Goal: Task Accomplishment & Management: Use online tool/utility

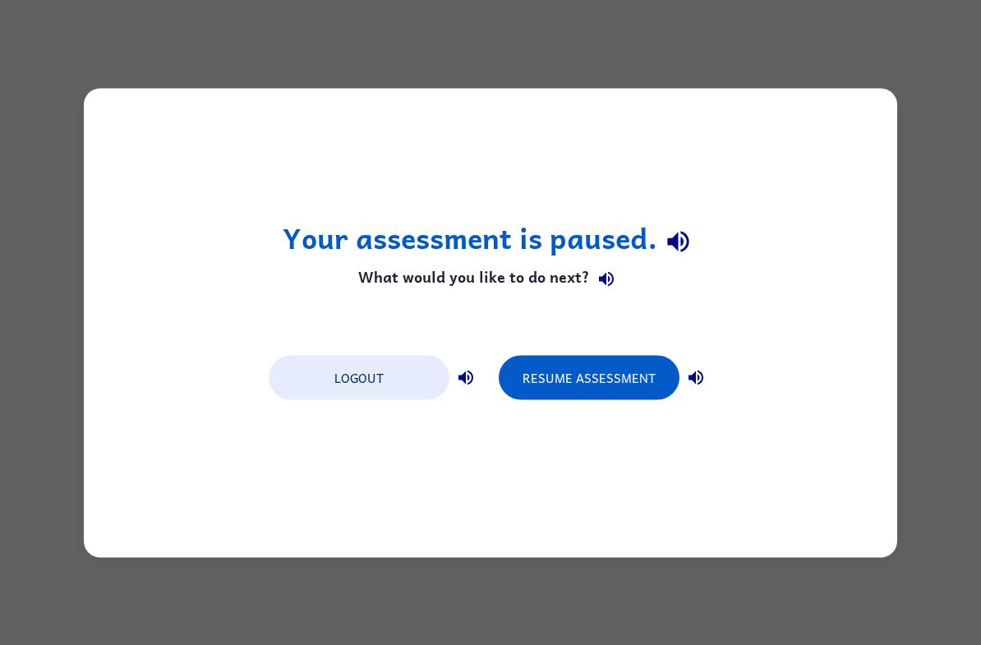
click at [644, 374] on button "Resume Assessment" at bounding box center [589, 377] width 181 height 44
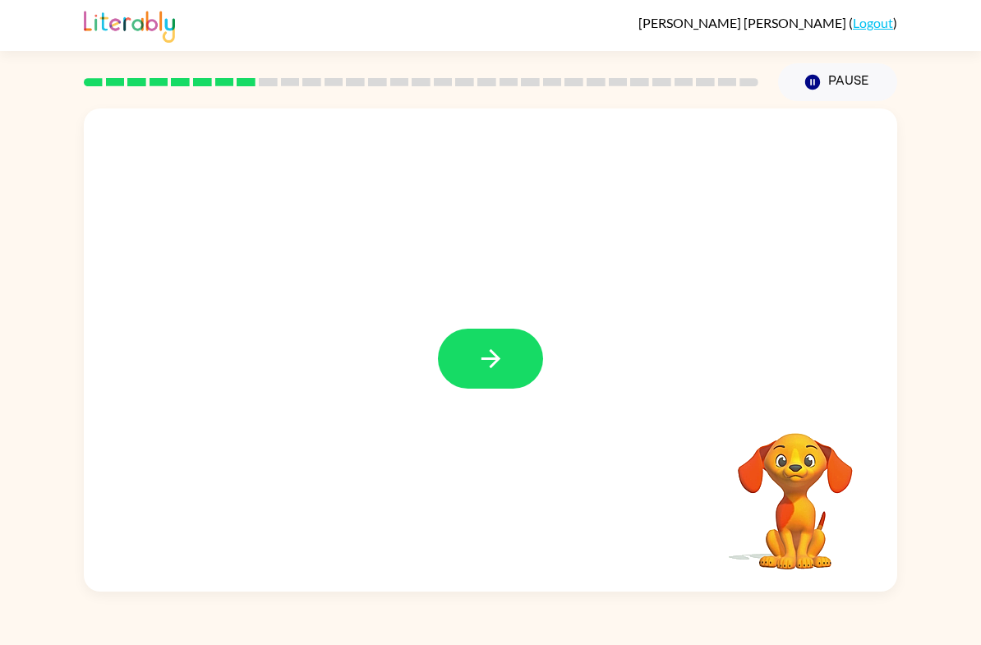
click at [513, 379] on button "button" at bounding box center [490, 359] width 105 height 60
click at [478, 337] on div at bounding box center [490, 253] width 813 height 290
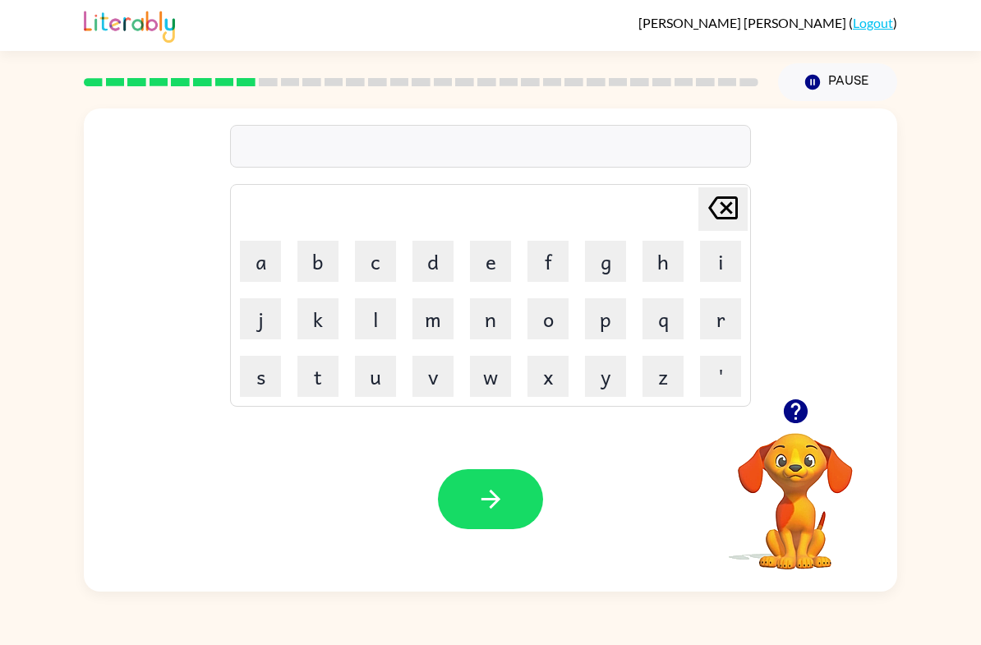
click at [249, 374] on button "s" at bounding box center [260, 376] width 41 height 41
click at [603, 322] on button "p" at bounding box center [605, 318] width 41 height 41
click at [493, 250] on button "e" at bounding box center [490, 261] width 41 height 41
click at [366, 254] on button "c" at bounding box center [375, 261] width 41 height 41
click at [302, 376] on button "t" at bounding box center [317, 376] width 41 height 41
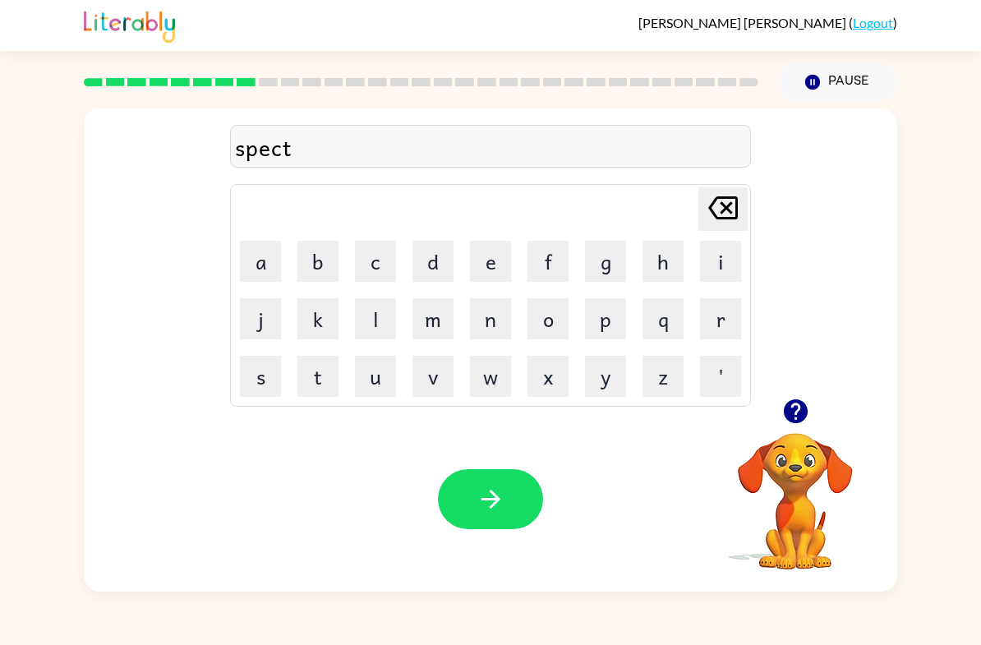
click at [725, 261] on button "i" at bounding box center [720, 261] width 41 height 41
click at [376, 268] on button "c" at bounding box center [375, 261] width 41 height 41
click at [549, 329] on button "o" at bounding box center [547, 318] width 41 height 41
click at [484, 487] on icon "button" at bounding box center [490, 499] width 29 height 29
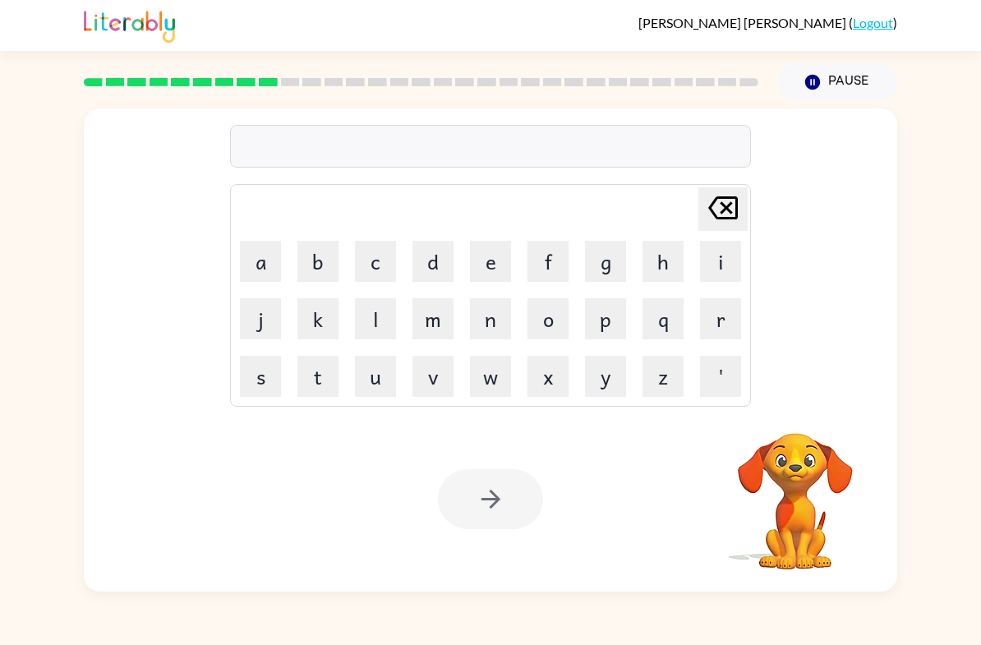
click at [559, 261] on button "f" at bounding box center [547, 261] width 41 height 41
click at [551, 318] on button "o" at bounding box center [547, 318] width 41 height 41
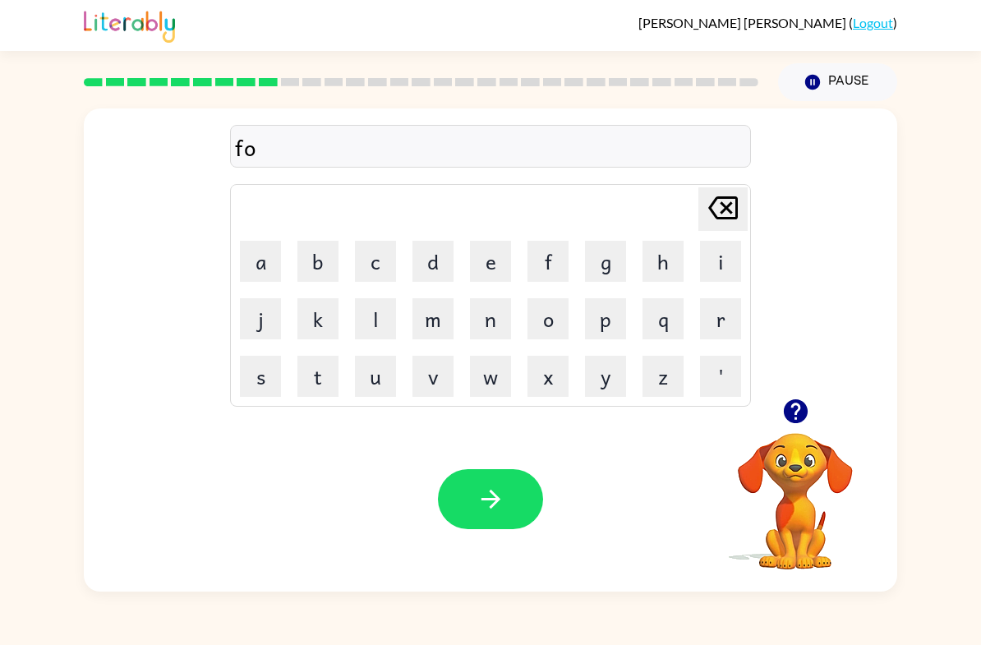
click at [736, 205] on icon at bounding box center [723, 207] width 30 height 23
click at [735, 204] on icon at bounding box center [723, 207] width 30 height 23
click at [736, 224] on icon "[PERSON_NAME] last character input" at bounding box center [722, 207] width 39 height 39
click at [720, 324] on button "r" at bounding box center [720, 318] width 41 height 41
click at [725, 263] on button "i" at bounding box center [720, 261] width 41 height 41
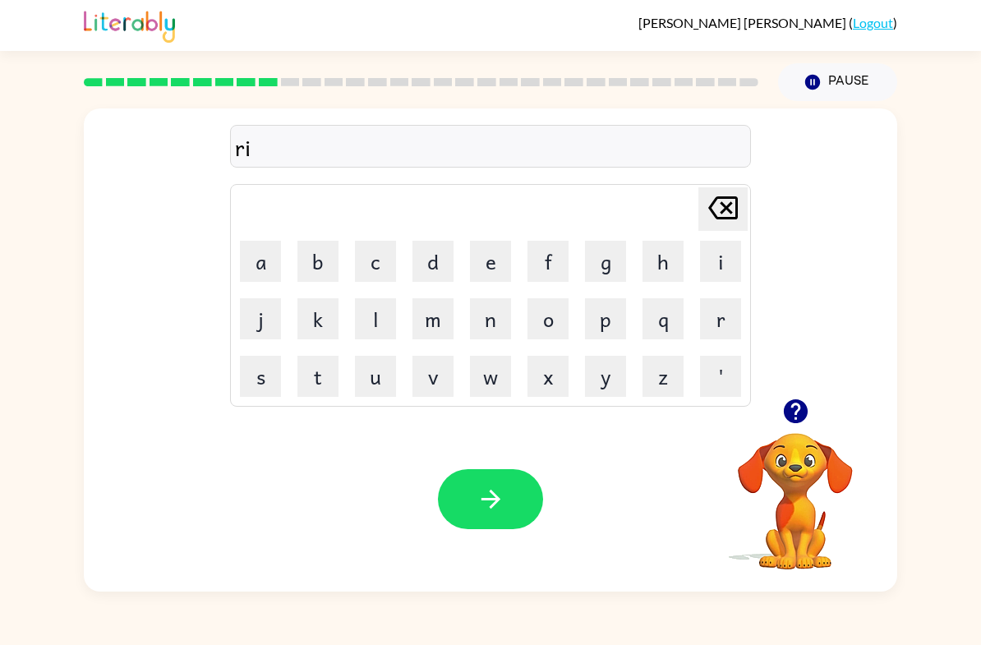
click at [559, 262] on button "f" at bounding box center [547, 261] width 41 height 41
click at [551, 325] on button "o" at bounding box center [547, 318] width 41 height 41
click at [713, 326] on button "r" at bounding box center [720, 318] width 41 height 41
click at [476, 262] on button "e" at bounding box center [490, 261] width 41 height 41
click at [243, 365] on button "s" at bounding box center [260, 376] width 41 height 41
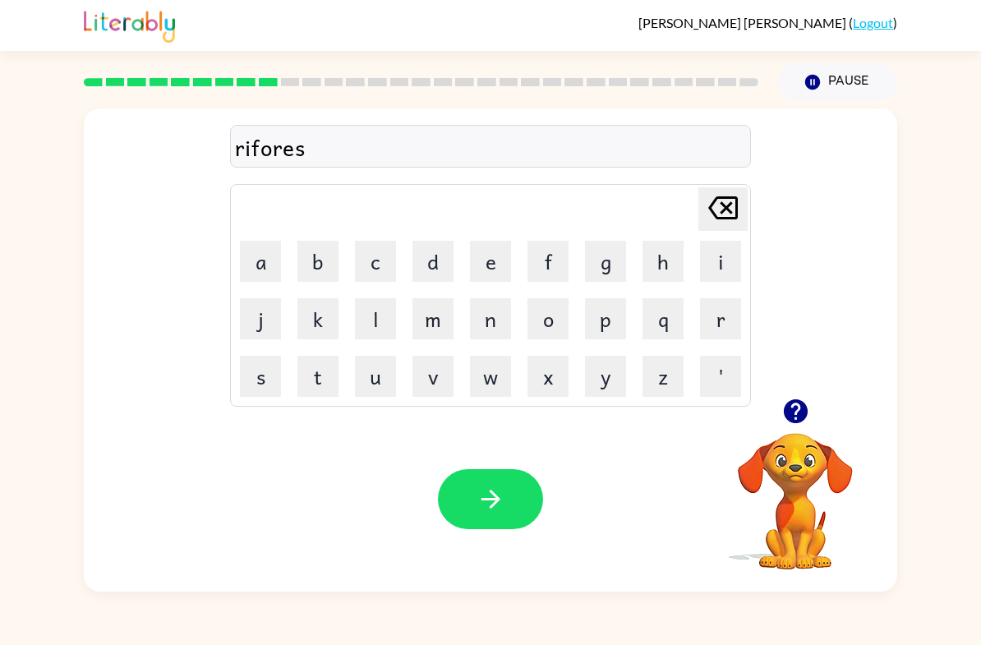
click at [302, 375] on button "t" at bounding box center [317, 376] width 41 height 41
click at [499, 484] on button "button" at bounding box center [490, 499] width 105 height 60
click at [610, 326] on button "p" at bounding box center [605, 318] width 41 height 41
click at [711, 315] on button "r" at bounding box center [720, 318] width 41 height 41
click at [509, 265] on button "e" at bounding box center [490, 261] width 41 height 41
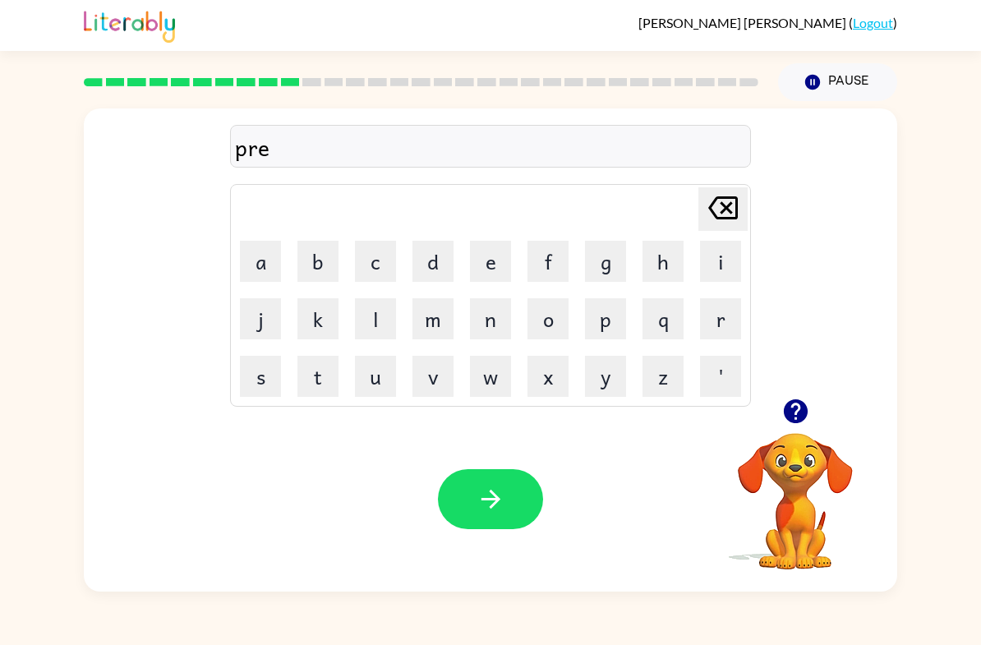
click at [616, 264] on button "g" at bounding box center [605, 261] width 41 height 41
click at [716, 271] on button "i" at bounding box center [720, 261] width 41 height 41
click at [320, 382] on button "t" at bounding box center [317, 376] width 41 height 41
click at [501, 488] on icon "button" at bounding box center [490, 499] width 29 height 29
click at [500, 487] on div at bounding box center [490, 499] width 105 height 60
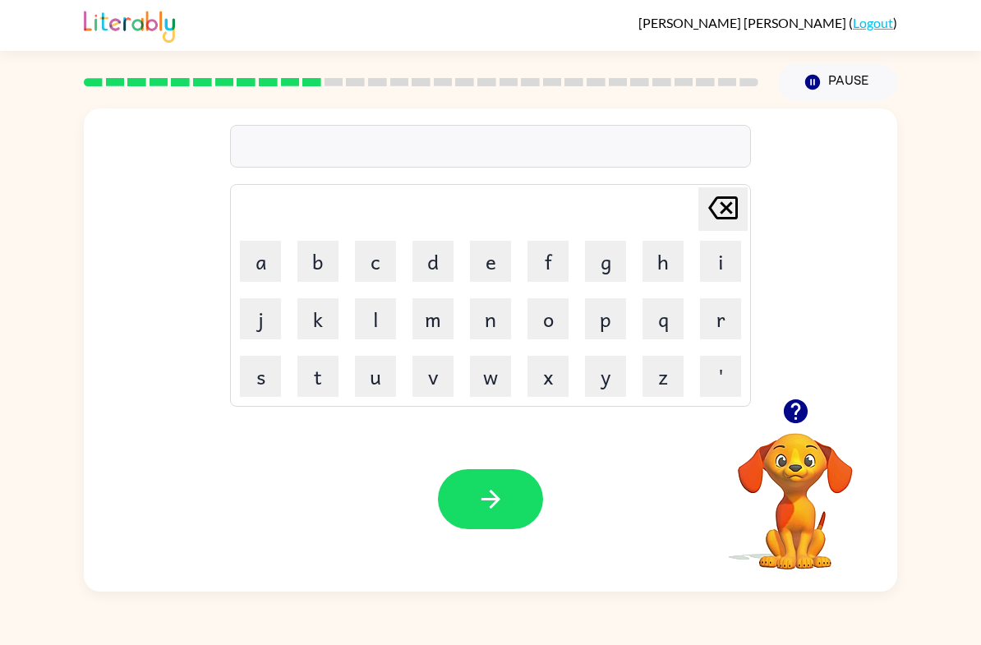
click at [495, 366] on button "w" at bounding box center [490, 376] width 41 height 41
click at [725, 260] on button "i" at bounding box center [720, 261] width 41 height 41
click at [499, 261] on button "e" at bounding box center [490, 261] width 41 height 41
click at [263, 389] on button "s" at bounding box center [260, 376] width 41 height 41
click at [730, 210] on icon at bounding box center [723, 207] width 30 height 23
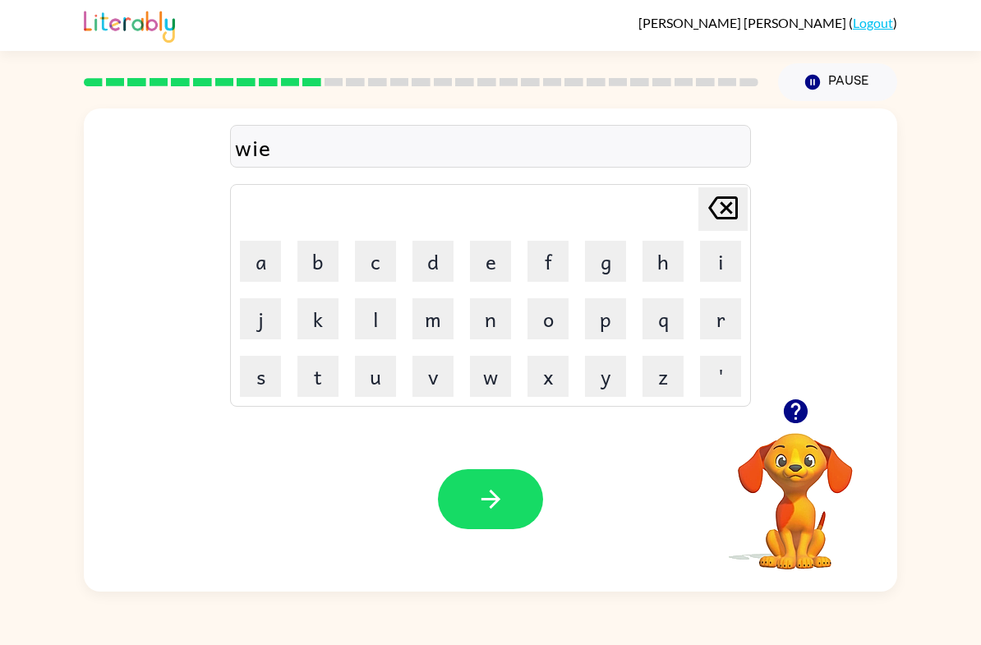
click at [729, 210] on icon at bounding box center [723, 207] width 30 height 23
click at [727, 219] on icon at bounding box center [723, 207] width 30 height 23
click at [664, 265] on button "h" at bounding box center [662, 261] width 41 height 41
click at [724, 278] on button "i" at bounding box center [720, 261] width 41 height 41
click at [495, 278] on button "e" at bounding box center [490, 261] width 41 height 41
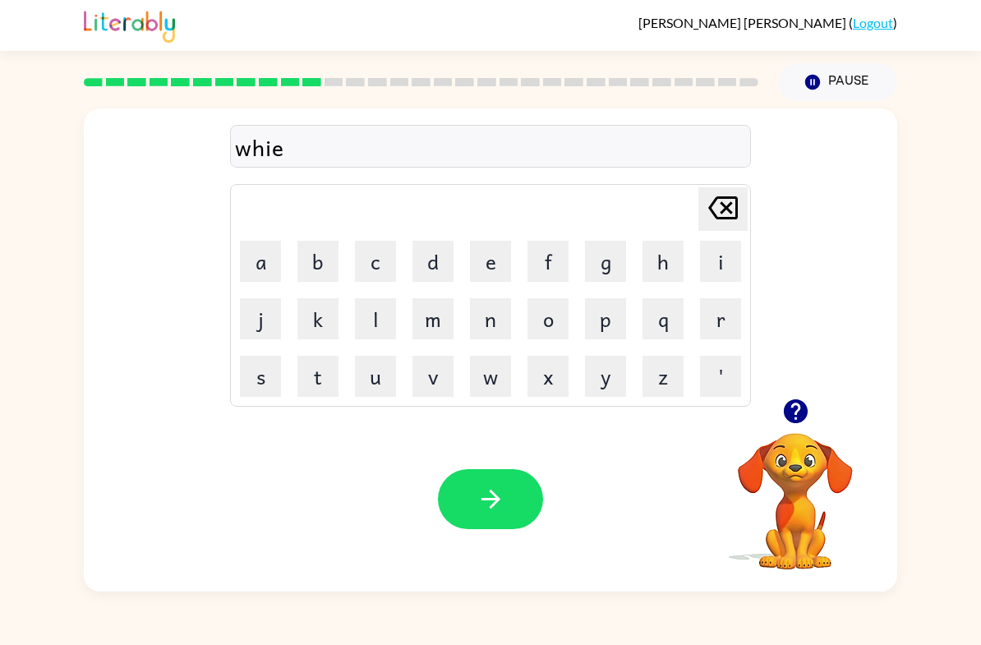
click at [264, 388] on button "s" at bounding box center [260, 376] width 41 height 41
click at [505, 528] on button "button" at bounding box center [490, 499] width 105 height 60
click at [507, 530] on div "Your browser must support playing .mp4 files to use Literably. Please try using…" at bounding box center [490, 499] width 813 height 185
click at [494, 375] on button "w" at bounding box center [490, 376] width 41 height 41
click at [652, 270] on button "h" at bounding box center [662, 261] width 41 height 41
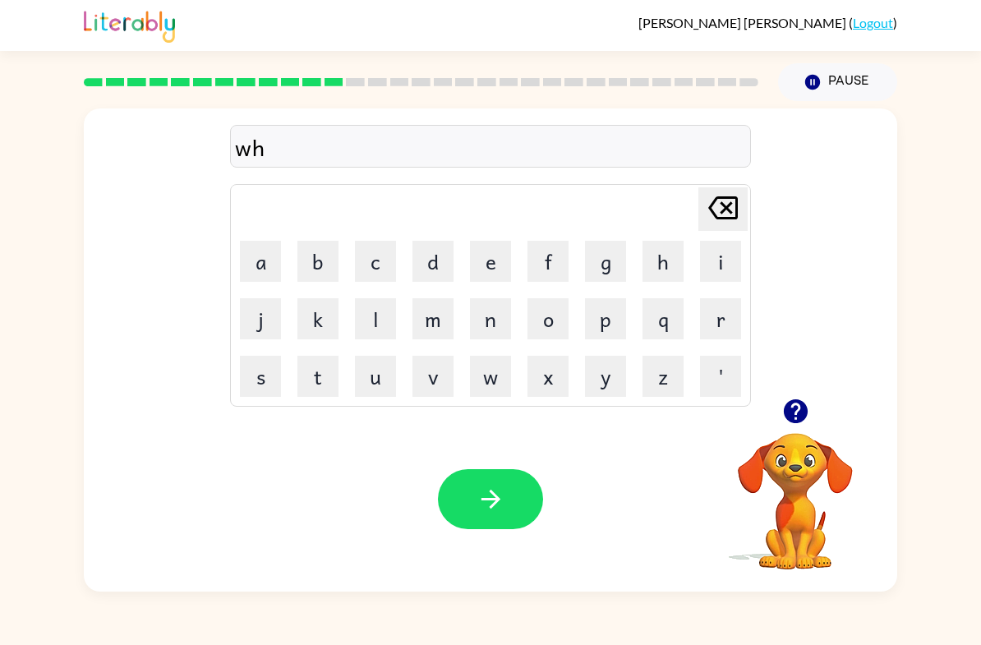
click at [488, 264] on button "e" at bounding box center [490, 261] width 41 height 41
click at [359, 324] on button "l" at bounding box center [375, 318] width 41 height 41
click at [799, 421] on icon "button" at bounding box center [795, 411] width 24 height 24
click at [305, 261] on button "b" at bounding box center [317, 261] width 41 height 41
click at [548, 327] on button "o" at bounding box center [547, 318] width 41 height 41
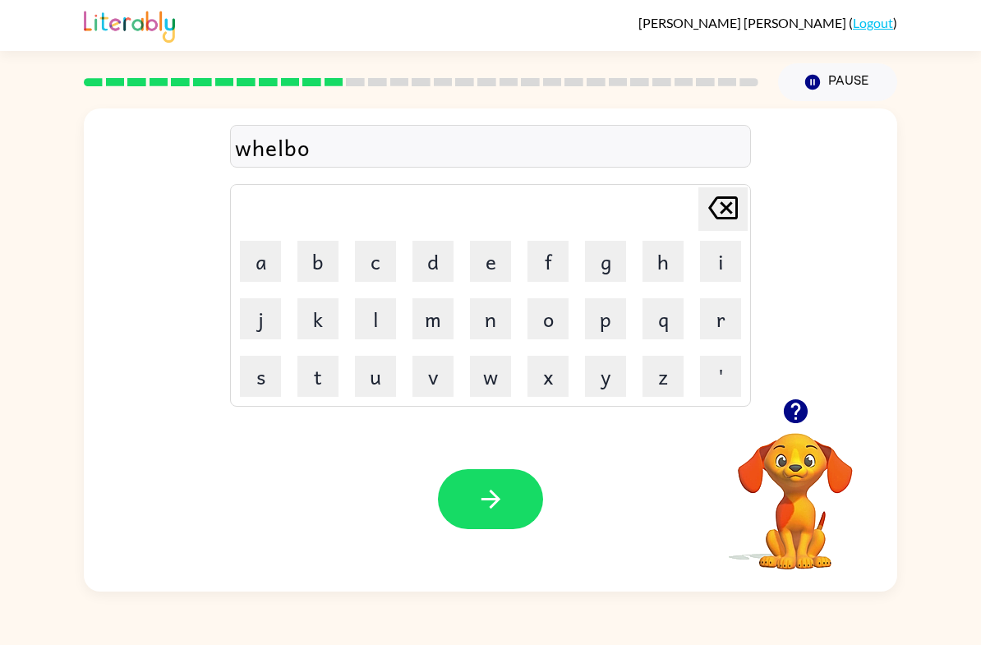
click at [485, 333] on button "n" at bounding box center [490, 318] width 41 height 41
click at [499, 264] on button "e" at bounding box center [490, 261] width 41 height 41
click at [476, 504] on icon "button" at bounding box center [490, 499] width 29 height 29
click at [785, 403] on icon "button" at bounding box center [795, 411] width 29 height 29
click at [555, 265] on button "f" at bounding box center [547, 261] width 41 height 41
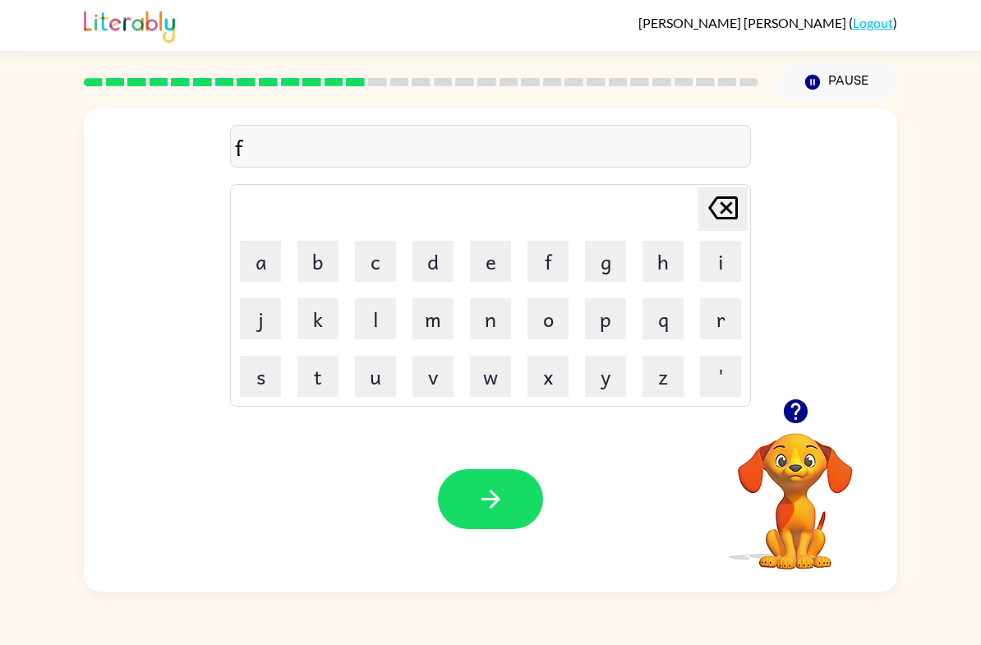
click at [380, 328] on button "l" at bounding box center [375, 318] width 41 height 41
click at [555, 320] on button "o" at bounding box center [547, 318] width 41 height 41
click at [477, 380] on button "w" at bounding box center [490, 376] width 41 height 41
click at [485, 259] on button "e" at bounding box center [490, 261] width 41 height 41
click at [261, 385] on button "s" at bounding box center [260, 376] width 41 height 41
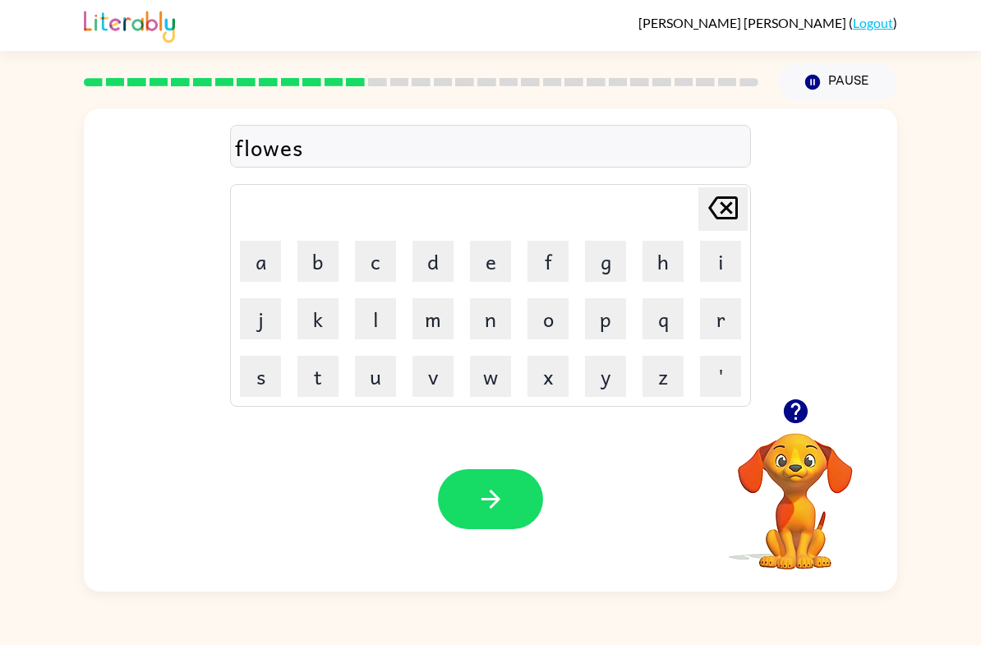
click at [496, 476] on button "button" at bounding box center [490, 499] width 105 height 60
click at [495, 475] on div at bounding box center [490, 499] width 105 height 60
click at [265, 264] on button "a" at bounding box center [260, 261] width 41 height 41
click at [607, 323] on button "p" at bounding box center [605, 318] width 41 height 41
click at [722, 327] on button "r" at bounding box center [720, 318] width 41 height 41
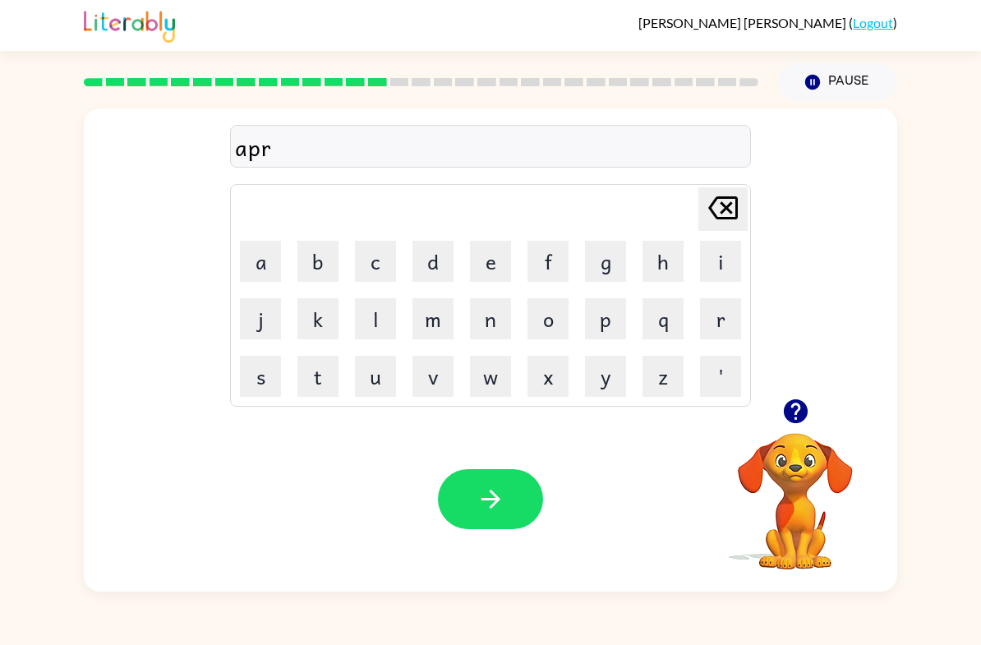
click at [497, 255] on button "e" at bounding box center [490, 261] width 41 height 41
click at [490, 315] on button "n" at bounding box center [490, 318] width 41 height 41
click at [514, 470] on button "button" at bounding box center [490, 499] width 105 height 60
click at [611, 317] on button "p" at bounding box center [605, 318] width 41 height 41
click at [550, 318] on button "o" at bounding box center [547, 318] width 41 height 41
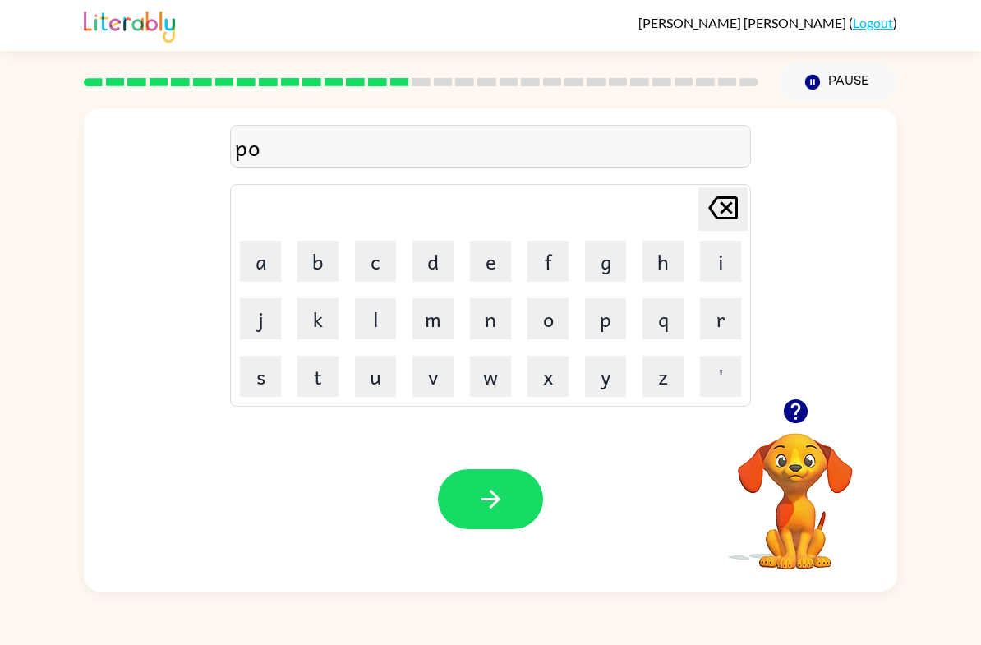
click at [371, 372] on button "u" at bounding box center [375, 376] width 41 height 41
click at [720, 325] on button "r" at bounding box center [720, 318] width 41 height 41
click at [369, 256] on button "c" at bounding box center [375, 261] width 41 height 41
click at [659, 260] on button "h" at bounding box center [662, 261] width 41 height 41
click at [484, 504] on icon "button" at bounding box center [490, 499] width 29 height 29
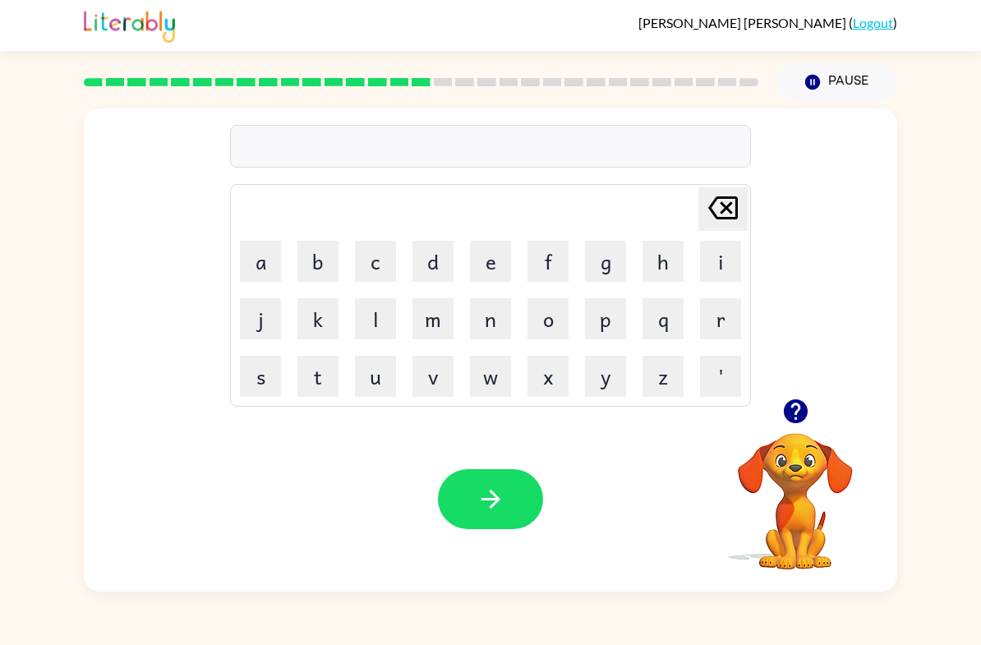
click at [492, 386] on button "w" at bounding box center [490, 376] width 41 height 41
click at [268, 274] on button "a" at bounding box center [260, 261] width 41 height 41
click at [377, 265] on button "c" at bounding box center [375, 261] width 41 height 41
click at [314, 337] on button "k" at bounding box center [317, 318] width 41 height 41
click at [513, 499] on button "button" at bounding box center [490, 499] width 105 height 60
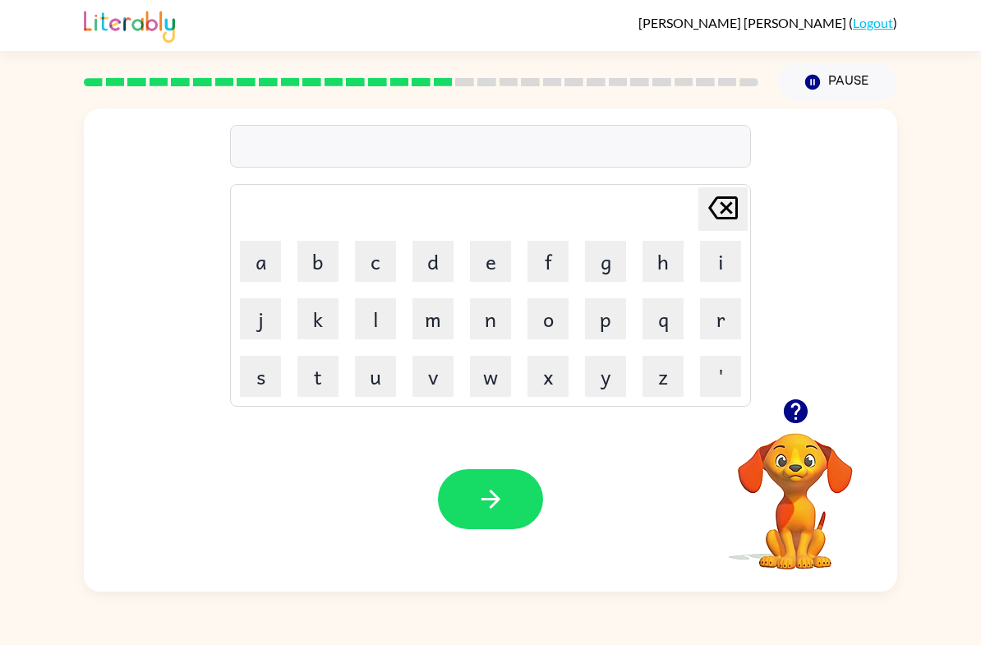
click at [430, 264] on button "d" at bounding box center [432, 261] width 41 height 41
click at [789, 418] on icon "button" at bounding box center [795, 411] width 24 height 24
click at [720, 318] on button "r" at bounding box center [720, 318] width 41 height 41
click at [367, 375] on button "u" at bounding box center [375, 376] width 41 height 41
click at [435, 326] on button "m" at bounding box center [432, 318] width 41 height 41
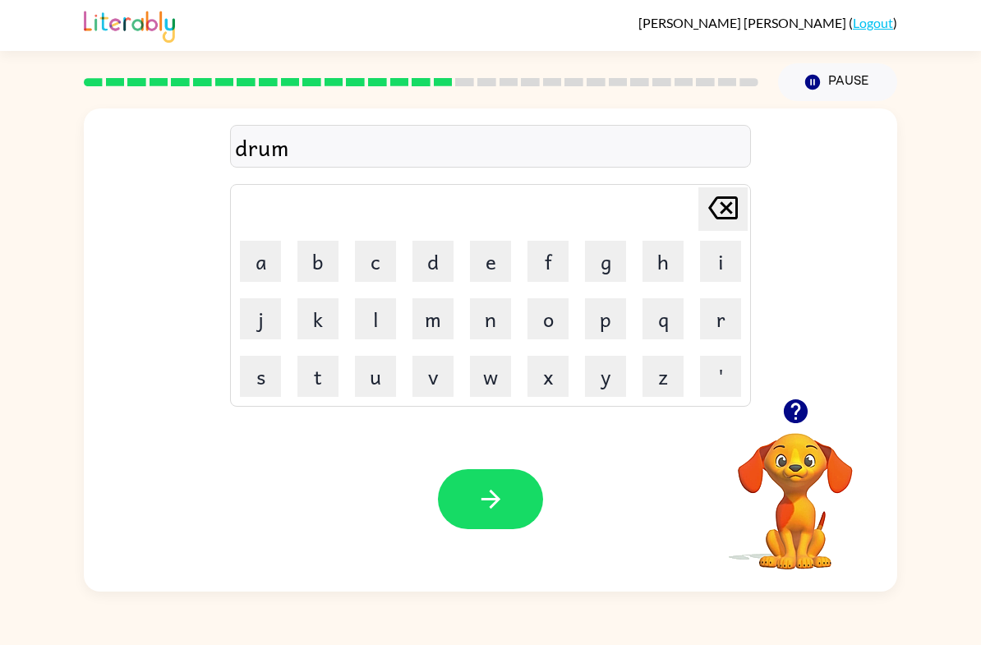
click at [492, 269] on button "e" at bounding box center [490, 261] width 41 height 41
click at [716, 310] on button "r" at bounding box center [720, 318] width 41 height 41
click at [470, 502] on button "button" at bounding box center [490, 499] width 105 height 60
click at [540, 266] on button "f" at bounding box center [547, 261] width 41 height 41
click at [256, 265] on button "a" at bounding box center [260, 261] width 41 height 41
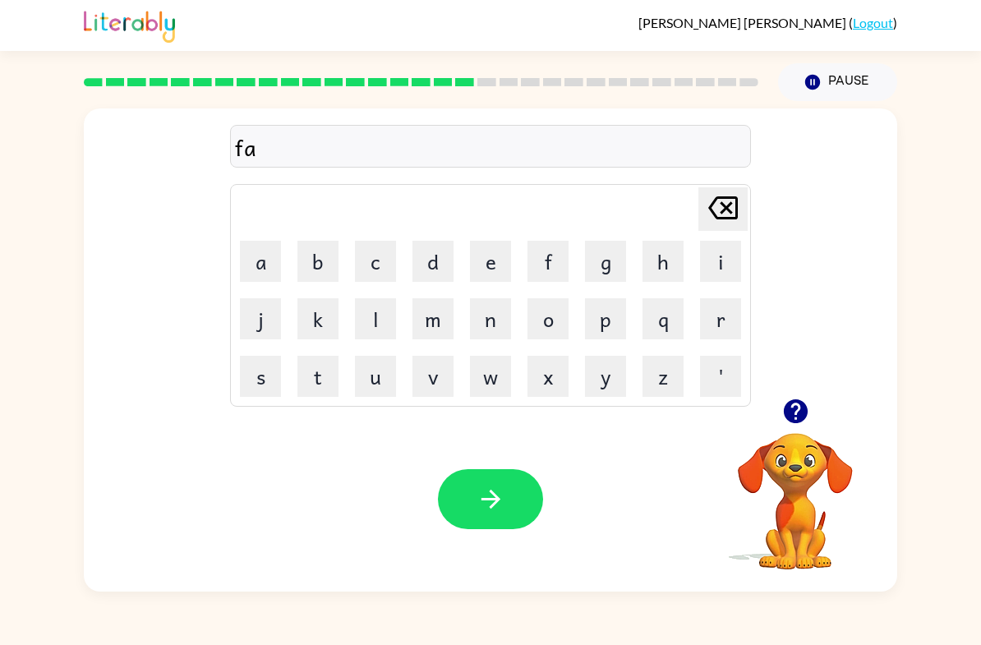
click at [439, 325] on button "m" at bounding box center [432, 318] width 41 height 41
click at [723, 265] on button "i" at bounding box center [720, 261] width 41 height 41
click at [372, 325] on button "l" at bounding box center [375, 318] width 41 height 41
click at [722, 265] on button "i" at bounding box center [720, 261] width 41 height 41
click at [487, 257] on button "e" at bounding box center [490, 261] width 41 height 41
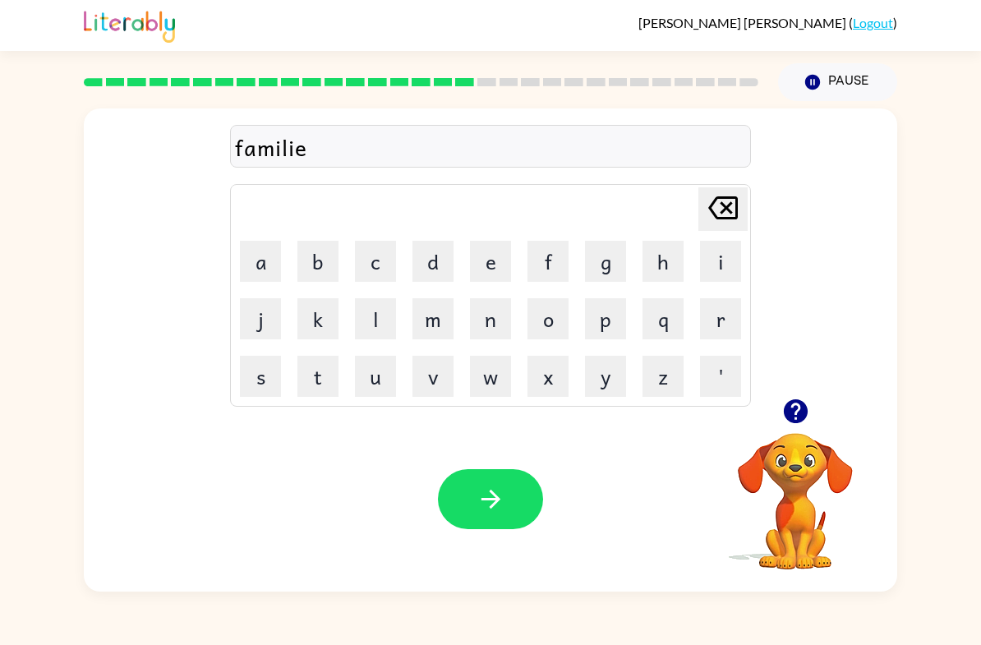
click at [260, 390] on button "s" at bounding box center [260, 376] width 41 height 41
click at [496, 490] on icon "button" at bounding box center [490, 499] width 29 height 29
click at [431, 271] on button "d" at bounding box center [432, 261] width 41 height 41
click at [494, 267] on button "e" at bounding box center [490, 261] width 41 height 41
click at [385, 267] on button "c" at bounding box center [375, 261] width 41 height 41
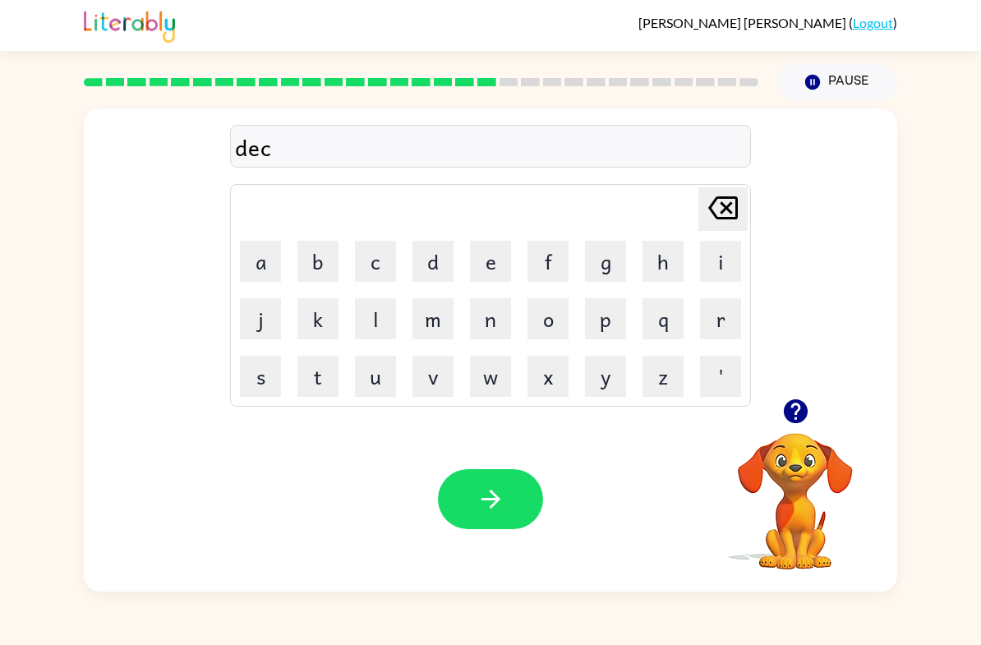
click at [335, 328] on button "k" at bounding box center [317, 318] width 41 height 41
click at [253, 281] on button "a" at bounding box center [260, 261] width 41 height 41
click at [493, 274] on button "e" at bounding box center [490, 261] width 41 height 41
click at [490, 486] on icon "button" at bounding box center [490, 499] width 29 height 29
click at [319, 320] on button "k" at bounding box center [317, 318] width 41 height 41
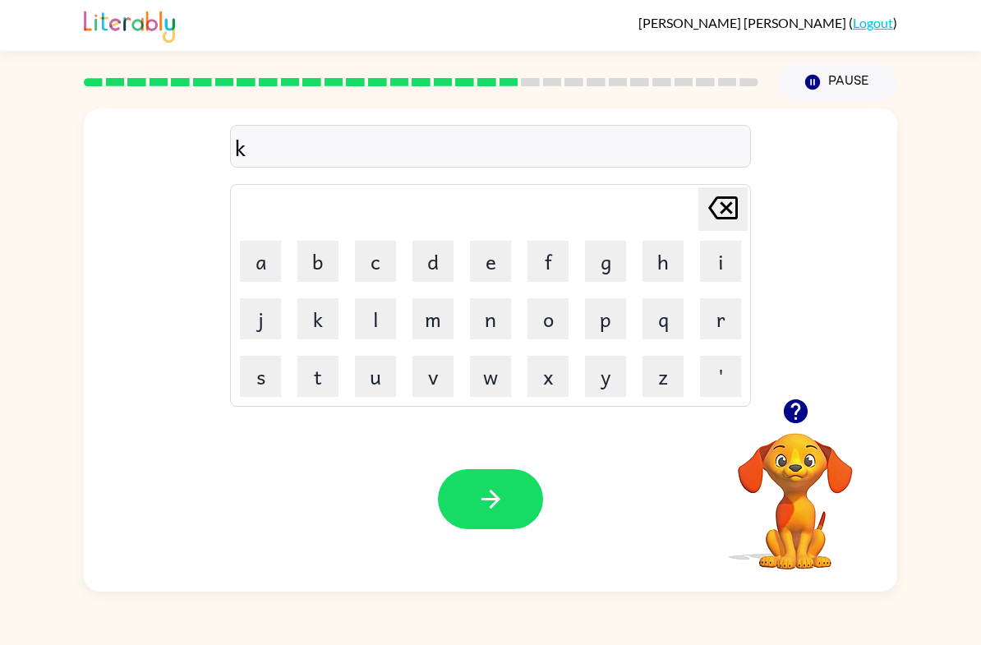
click at [258, 258] on button "a" at bounding box center [260, 261] width 41 height 41
click at [426, 261] on button "d" at bounding box center [432, 261] width 41 height 41
click at [488, 253] on button "e" at bounding box center [490, 261] width 41 height 41
click at [720, 319] on button "r" at bounding box center [720, 318] width 41 height 41
click at [302, 375] on button "t" at bounding box center [317, 376] width 41 height 41
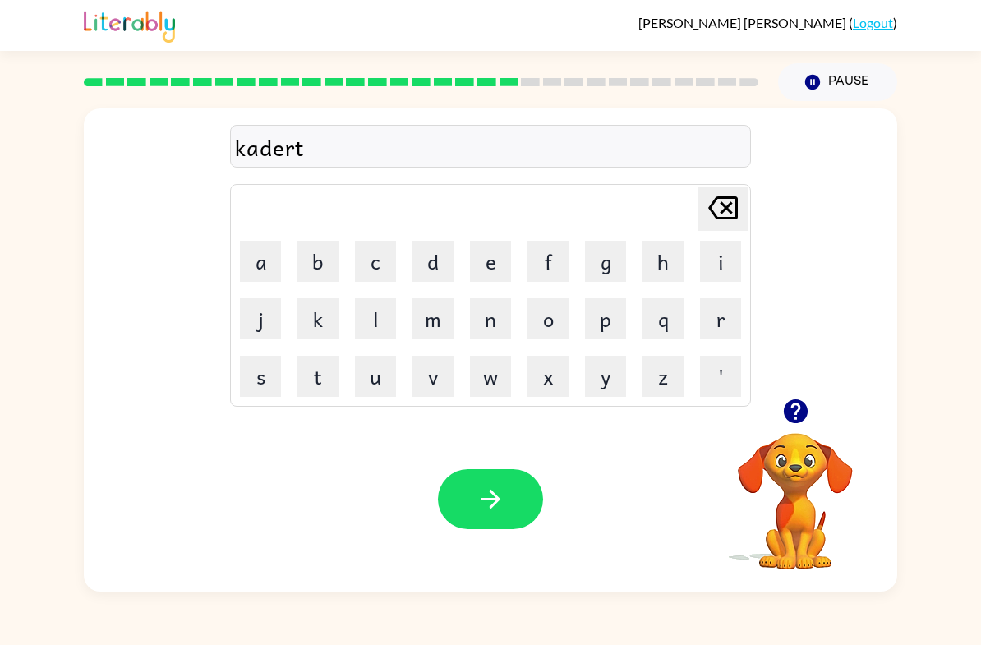
click at [499, 496] on icon "button" at bounding box center [490, 499] width 29 height 29
click at [598, 321] on button "p" at bounding box center [605, 318] width 41 height 41
click at [727, 313] on button "r" at bounding box center [720, 318] width 41 height 41
click at [488, 258] on button "e" at bounding box center [490, 261] width 41 height 41
click at [252, 381] on button "s" at bounding box center [260, 376] width 41 height 41
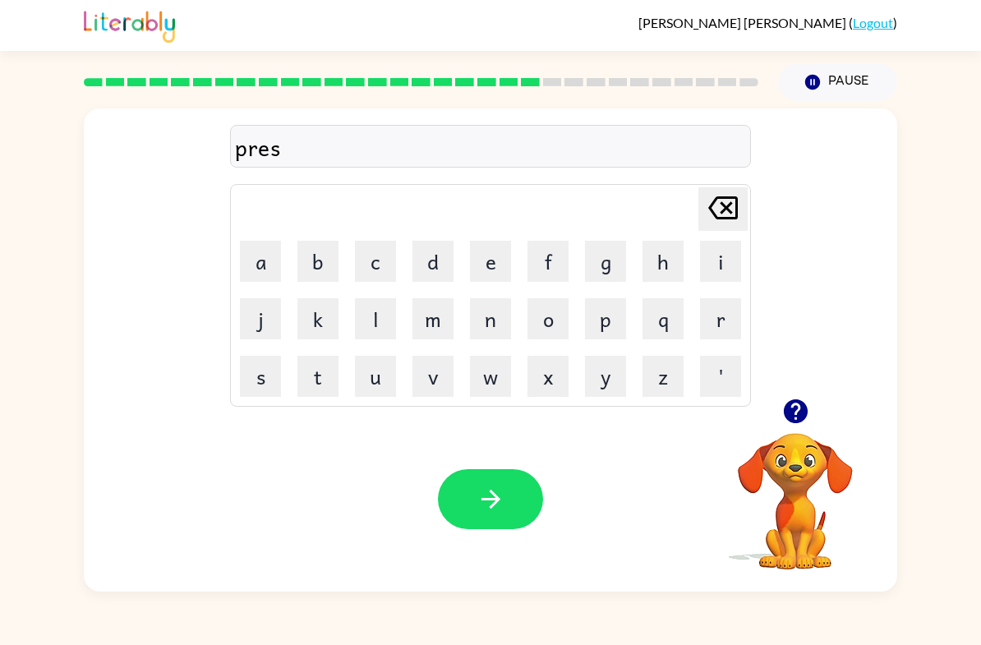
click at [713, 262] on button "i" at bounding box center [720, 261] width 41 height 41
click at [267, 373] on button "s" at bounding box center [260, 376] width 41 height 41
click at [375, 336] on button "l" at bounding box center [375, 318] width 41 height 41
click at [720, 249] on button "i" at bounding box center [720, 261] width 41 height 41
click at [720, 209] on icon "[PERSON_NAME] last character input" at bounding box center [722, 207] width 39 height 39
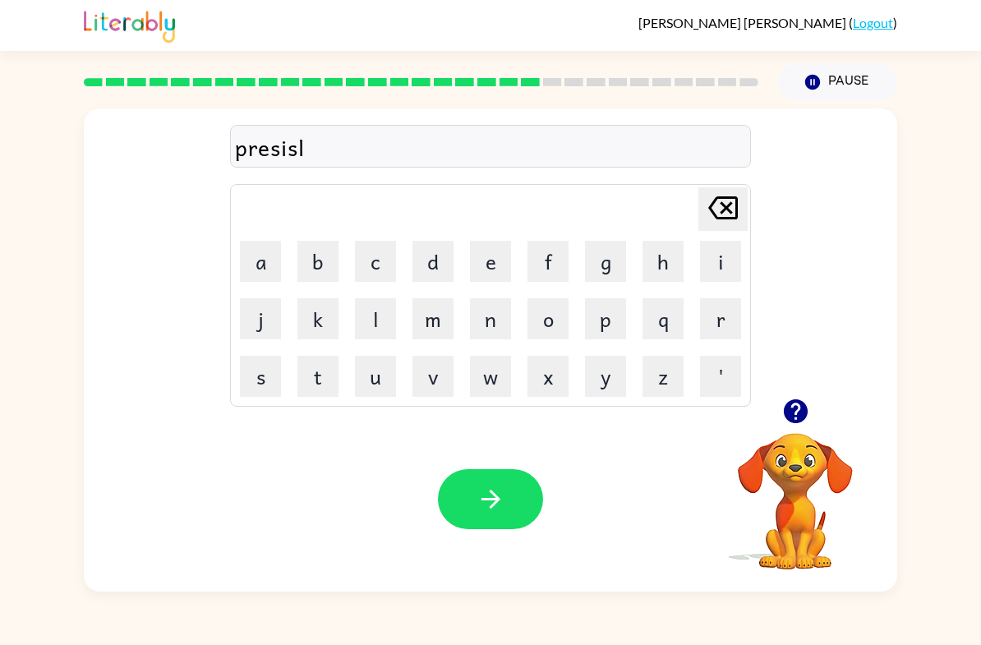
click at [611, 390] on button "y" at bounding box center [605, 376] width 41 height 41
click at [490, 492] on icon "button" at bounding box center [490, 499] width 19 height 19
click at [248, 366] on button "s" at bounding box center [260, 376] width 41 height 41
click at [324, 366] on button "t" at bounding box center [317, 376] width 41 height 41
click at [725, 316] on button "r" at bounding box center [720, 318] width 41 height 41
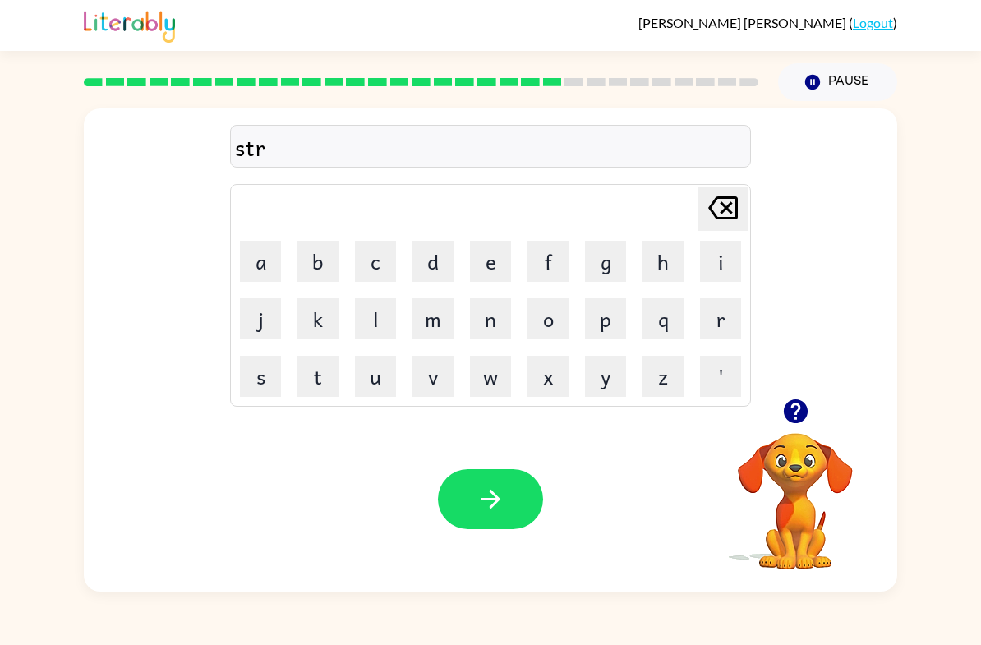
click at [485, 260] on button "e" at bounding box center [490, 261] width 41 height 41
click at [485, 259] on button "e" at bounding box center [490, 261] width 41 height 41
click at [313, 380] on button "t" at bounding box center [317, 376] width 41 height 41
click at [784, 426] on icon "button" at bounding box center [795, 411] width 29 height 29
click at [800, 400] on div "street Delete Delete last character input a b c d e f g h i j k l m n o p q r s…" at bounding box center [490, 349] width 813 height 483
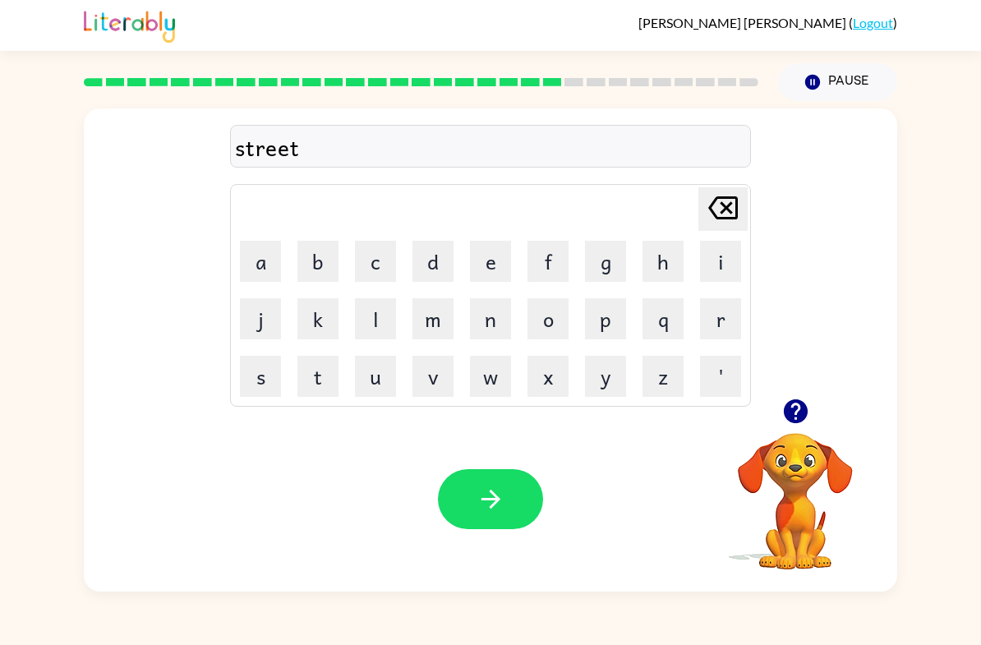
click at [380, 255] on button "c" at bounding box center [375, 261] width 41 height 41
click at [253, 261] on button "a" at bounding box center [260, 261] width 41 height 41
click at [730, 315] on button "r" at bounding box center [720, 318] width 41 height 41
click at [498, 504] on icon "button" at bounding box center [490, 499] width 29 height 29
click at [609, 380] on button "y" at bounding box center [605, 376] width 41 height 41
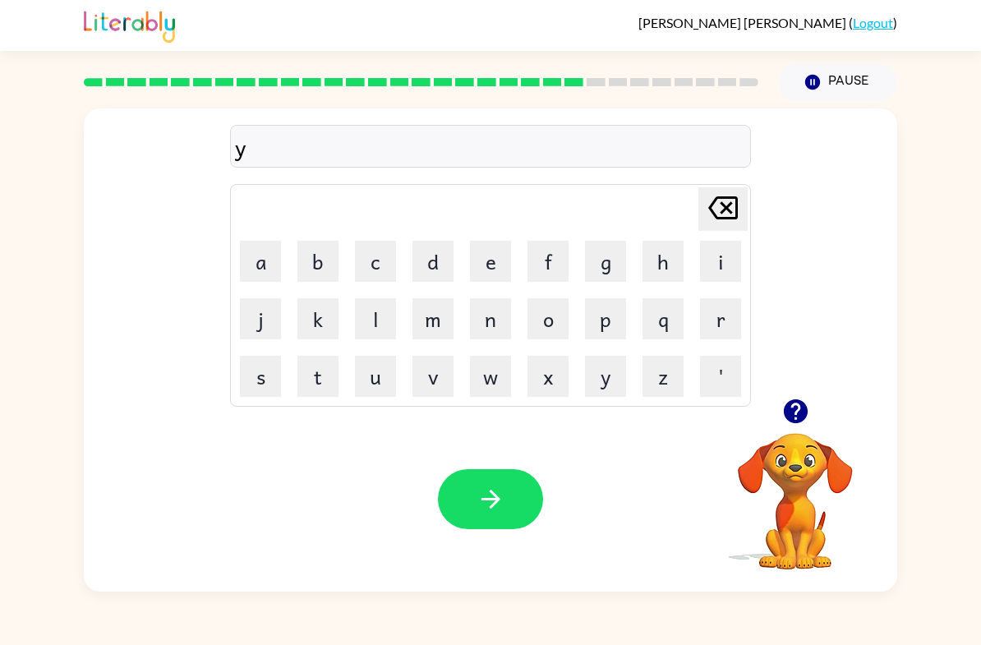
click at [790, 413] on icon "button" at bounding box center [795, 411] width 24 height 24
click at [254, 264] on button "a" at bounding box center [260, 261] width 41 height 41
click at [730, 218] on icon at bounding box center [723, 207] width 30 height 23
click at [246, 263] on button "a" at bounding box center [260, 261] width 41 height 41
click at [725, 266] on button "i" at bounding box center [720, 261] width 41 height 41
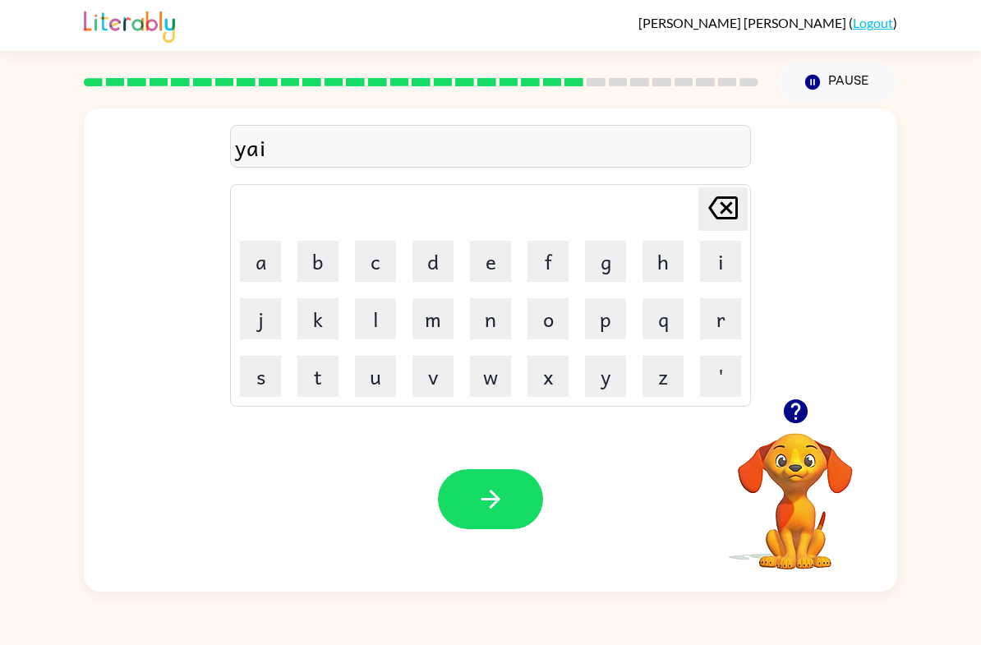
click at [490, 329] on button "n" at bounding box center [490, 318] width 41 height 41
click at [607, 384] on button "y" at bounding box center [605, 376] width 41 height 41
click at [498, 279] on button "e" at bounding box center [490, 261] width 41 height 41
click at [724, 321] on button "r" at bounding box center [720, 318] width 41 height 41
click at [474, 521] on button "button" at bounding box center [490, 499] width 105 height 60
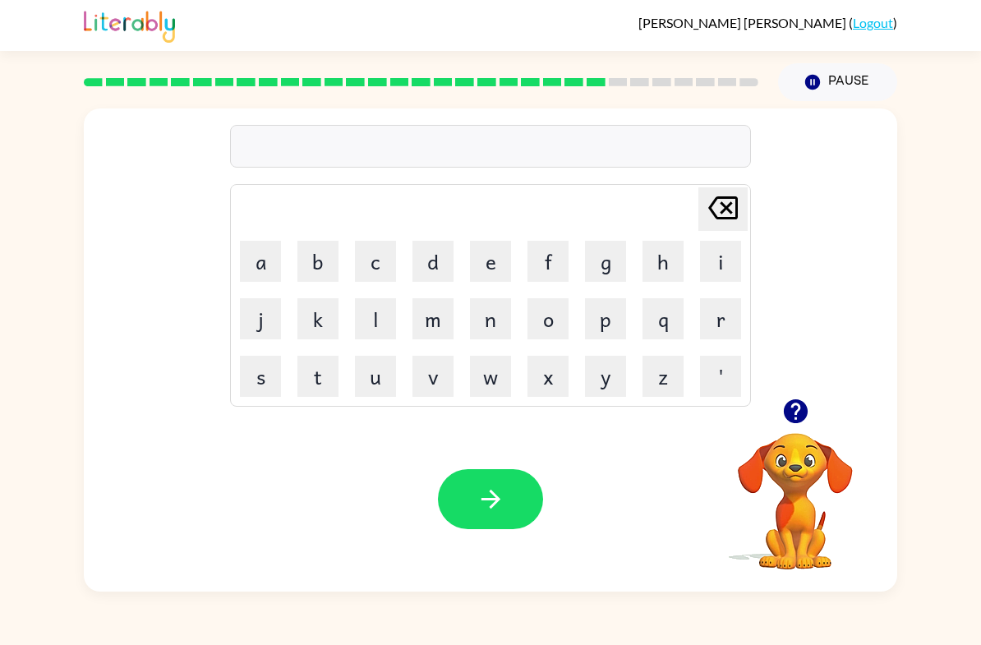
click at [347, 265] on table "[PERSON_NAME] last character input a b c d e f g h i j k l m n o p q r s t u v …" at bounding box center [490, 295] width 519 height 221
click at [371, 254] on button "c" at bounding box center [375, 261] width 41 height 41
click at [554, 317] on button "o" at bounding box center [547, 318] width 41 height 41
click at [494, 333] on button "n" at bounding box center [490, 318] width 41 height 41
click at [790, 425] on icon "button" at bounding box center [795, 411] width 29 height 29
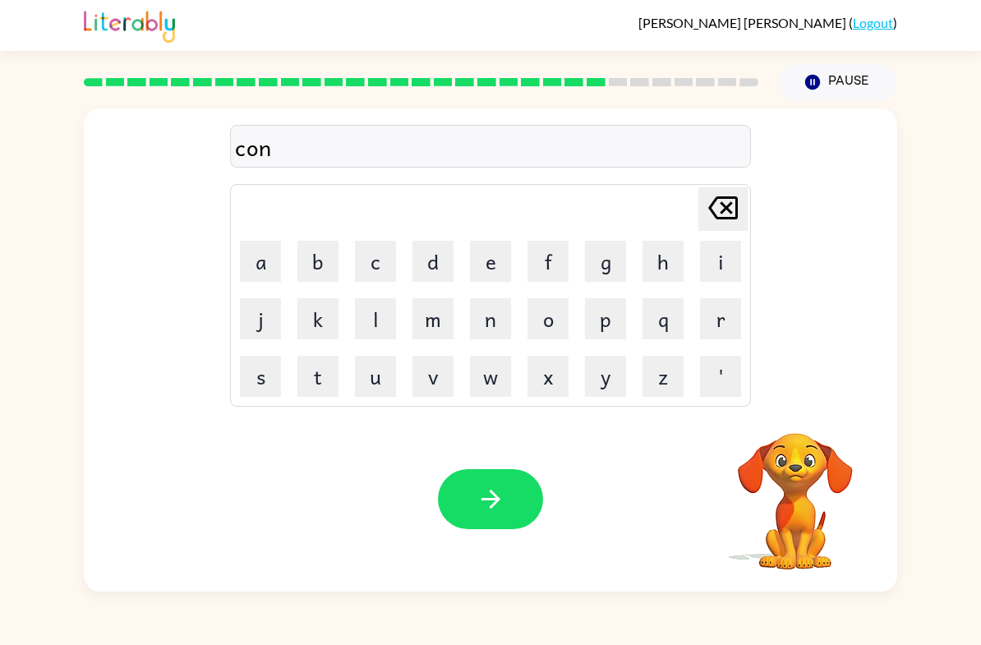
click at [361, 327] on button "l" at bounding box center [375, 318] width 41 height 41
click at [380, 380] on button "u" at bounding box center [375, 376] width 41 height 41
click at [437, 264] on button "d" at bounding box center [432, 261] width 41 height 41
click at [503, 265] on button "e" at bounding box center [490, 261] width 41 height 41
click at [435, 278] on button "d" at bounding box center [432, 261] width 41 height 41
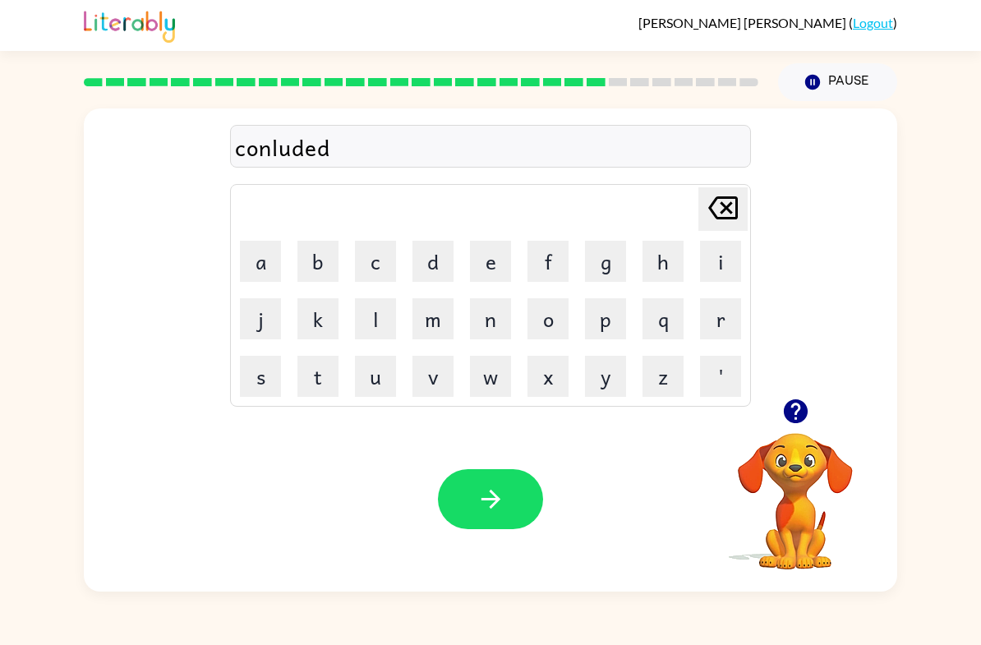
click at [500, 495] on icon "button" at bounding box center [490, 499] width 29 height 29
click at [373, 259] on button "c" at bounding box center [375, 261] width 41 height 41
click at [258, 377] on button "s" at bounding box center [260, 376] width 41 height 41
click at [716, 209] on icon "[PERSON_NAME] last character input" at bounding box center [722, 207] width 39 height 39
click at [254, 271] on button "a" at bounding box center [260, 261] width 41 height 41
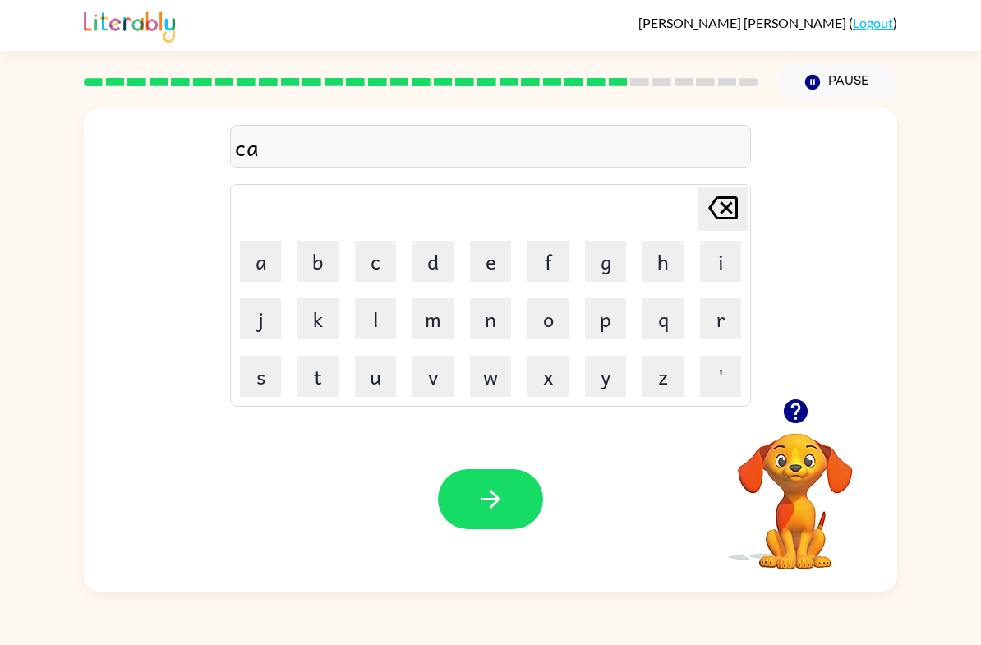
click at [555, 265] on button "f" at bounding box center [547, 261] width 41 height 41
click at [715, 265] on button "i" at bounding box center [720, 261] width 41 height 41
click at [261, 373] on button "s" at bounding box center [260, 376] width 41 height 41
click at [655, 265] on button "h" at bounding box center [662, 261] width 41 height 41
click at [723, 214] on icon at bounding box center [723, 207] width 30 height 23
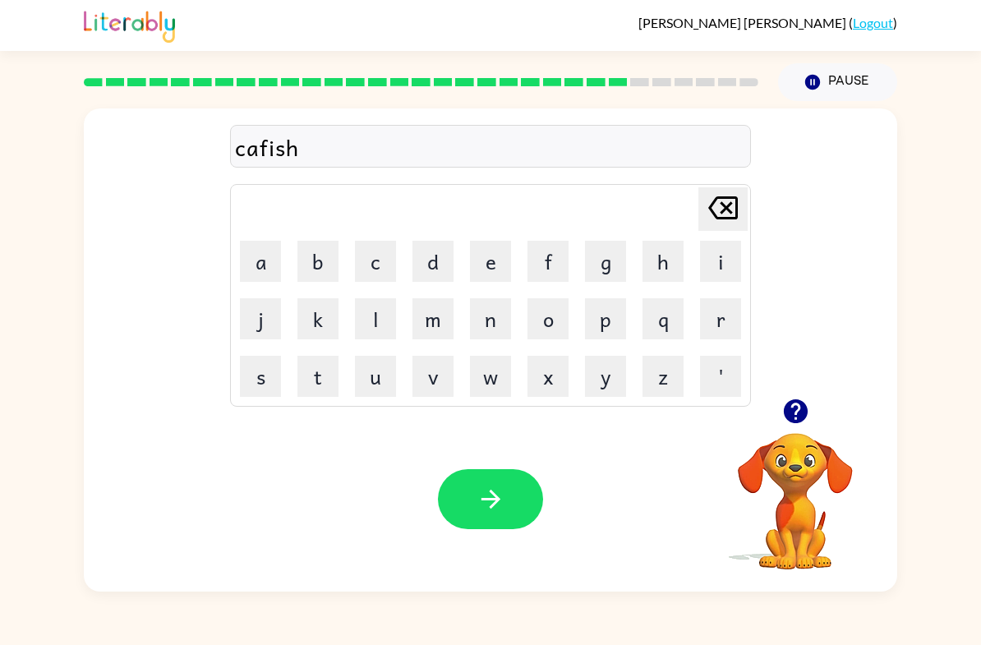
click at [723, 213] on icon at bounding box center [723, 207] width 30 height 23
click at [727, 221] on icon "[PERSON_NAME] last character input" at bounding box center [722, 207] width 39 height 39
click at [727, 219] on icon at bounding box center [723, 207] width 30 height 23
click at [323, 375] on button "t" at bounding box center [317, 376] width 41 height 41
click at [555, 252] on button "f" at bounding box center [547, 261] width 41 height 41
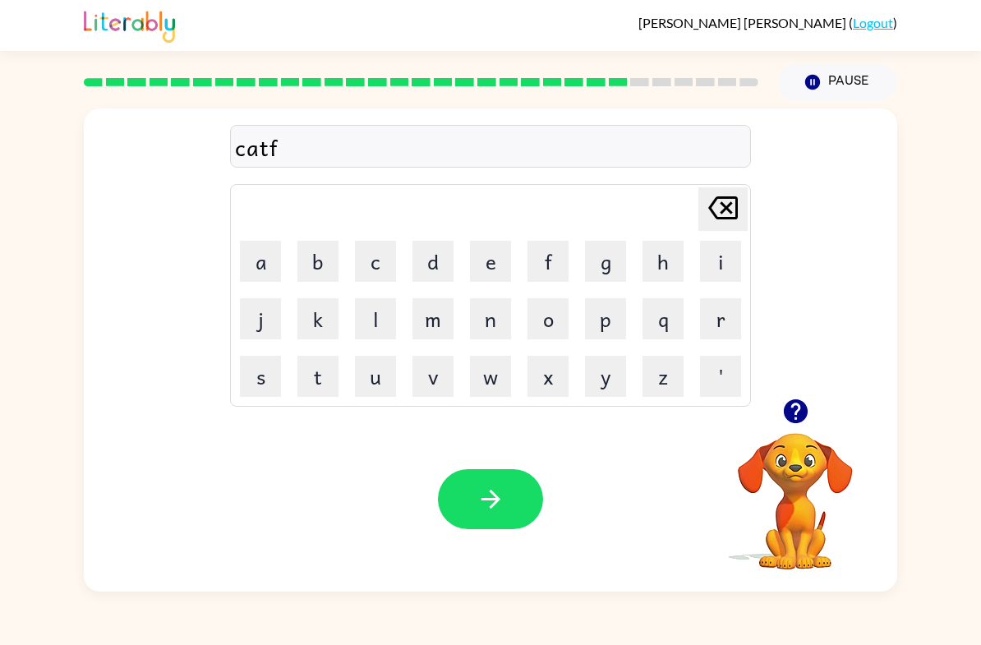
click at [727, 276] on button "i" at bounding box center [720, 261] width 41 height 41
click at [259, 380] on button "s" at bounding box center [260, 376] width 41 height 41
click at [658, 260] on button "h" at bounding box center [662, 261] width 41 height 41
click at [472, 493] on button "button" at bounding box center [490, 499] width 105 height 60
click at [549, 323] on button "o" at bounding box center [547, 318] width 41 height 41
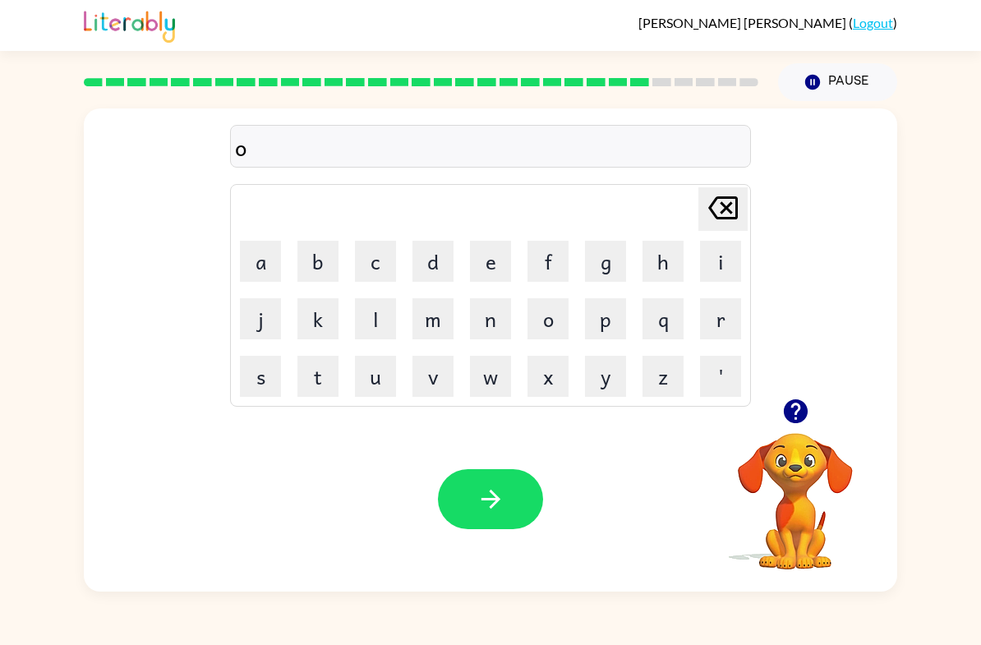
click at [433, 380] on button "v" at bounding box center [432, 376] width 41 height 41
click at [487, 271] on button "e" at bounding box center [490, 261] width 41 height 41
click at [716, 322] on button "r" at bounding box center [720, 318] width 41 height 41
click at [318, 370] on button "t" at bounding box center [317, 376] width 41 height 41
click at [423, 328] on button "m" at bounding box center [432, 318] width 41 height 41
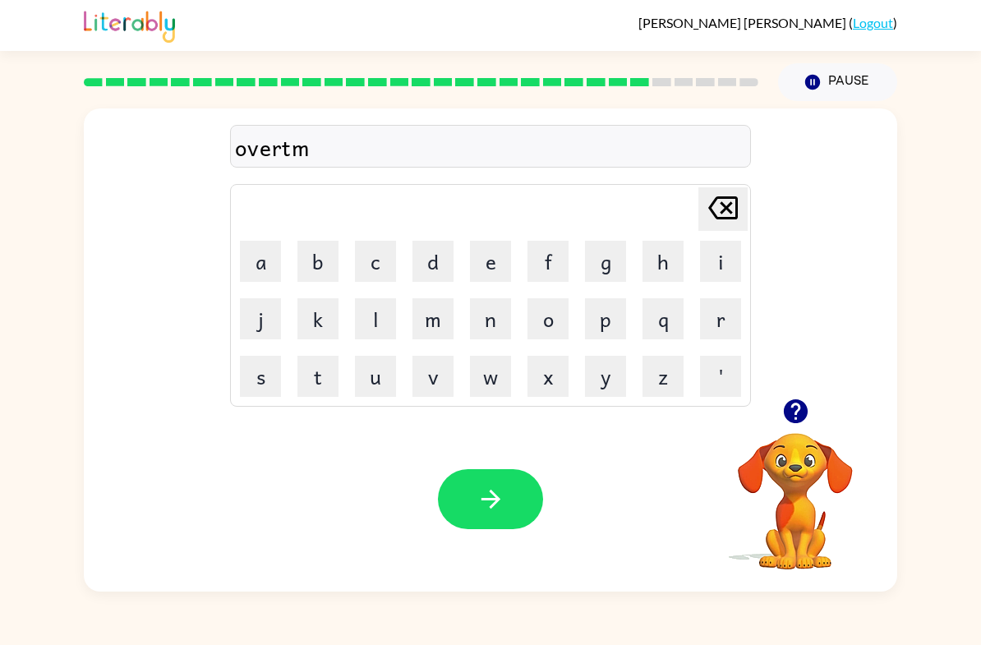
click at [509, 255] on button "e" at bounding box center [490, 261] width 41 height 41
click at [732, 206] on icon "[PERSON_NAME] last character input" at bounding box center [722, 207] width 39 height 39
click at [718, 272] on button "i" at bounding box center [720, 261] width 41 height 41
click at [486, 322] on button "n" at bounding box center [490, 318] width 41 height 41
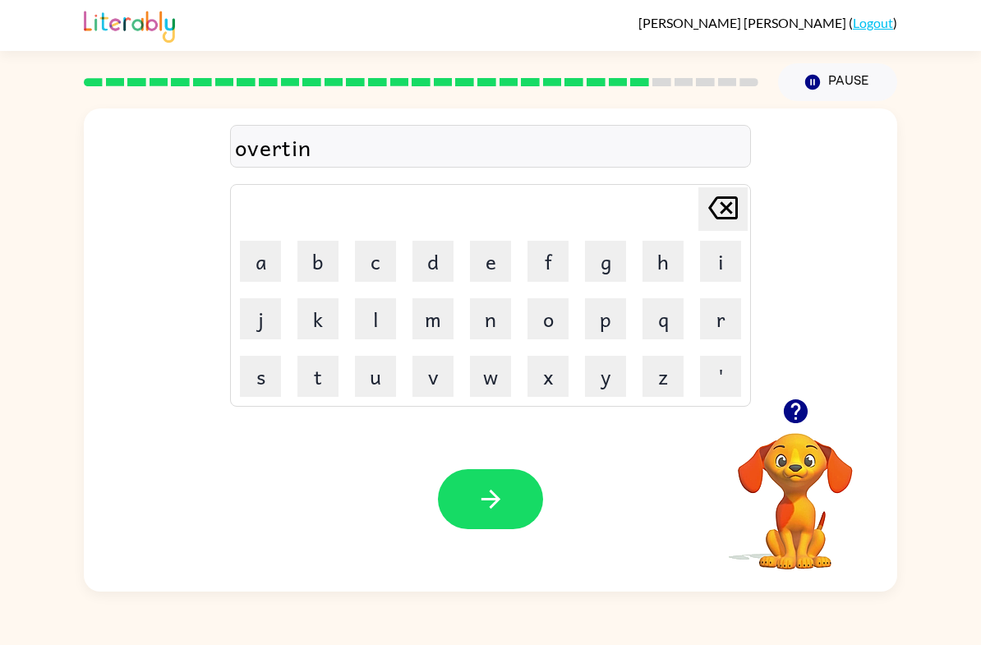
click at [716, 215] on icon at bounding box center [723, 207] width 30 height 23
click at [434, 323] on button "m" at bounding box center [432, 318] width 41 height 41
click at [500, 269] on button "e" at bounding box center [490, 261] width 41 height 41
click at [489, 490] on icon "button" at bounding box center [490, 499] width 29 height 29
click at [623, 257] on button "g" at bounding box center [605, 261] width 41 height 41
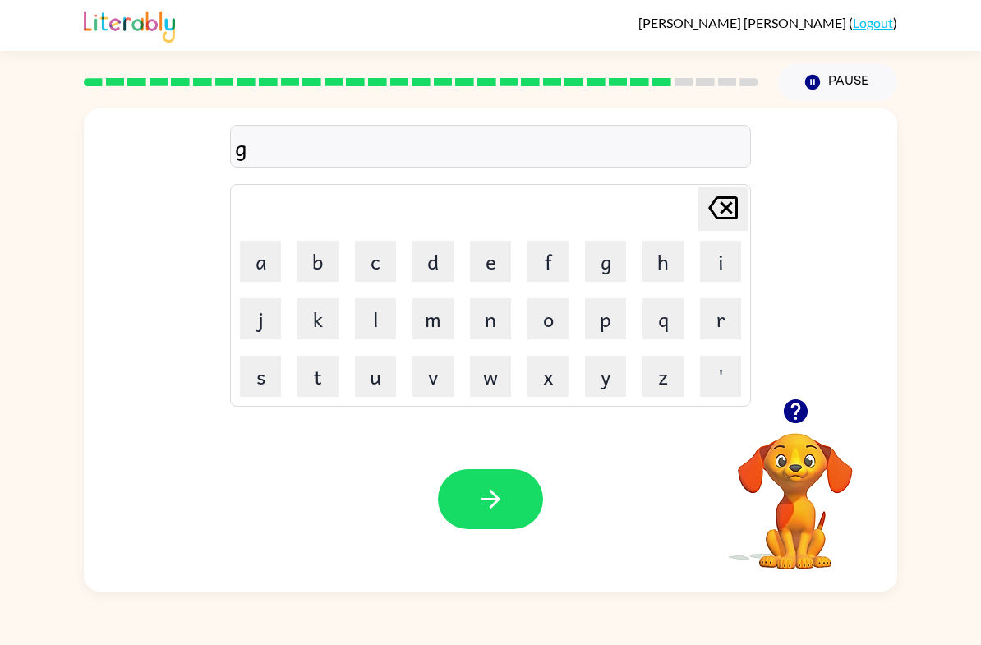
click at [388, 313] on button "l" at bounding box center [375, 318] width 41 height 41
click at [557, 320] on button "o" at bounding box center [547, 318] width 41 height 41
click at [490, 367] on button "w" at bounding box center [490, 376] width 41 height 41
click at [514, 510] on button "button" at bounding box center [490, 499] width 105 height 60
click at [509, 477] on button "button" at bounding box center [490, 499] width 105 height 60
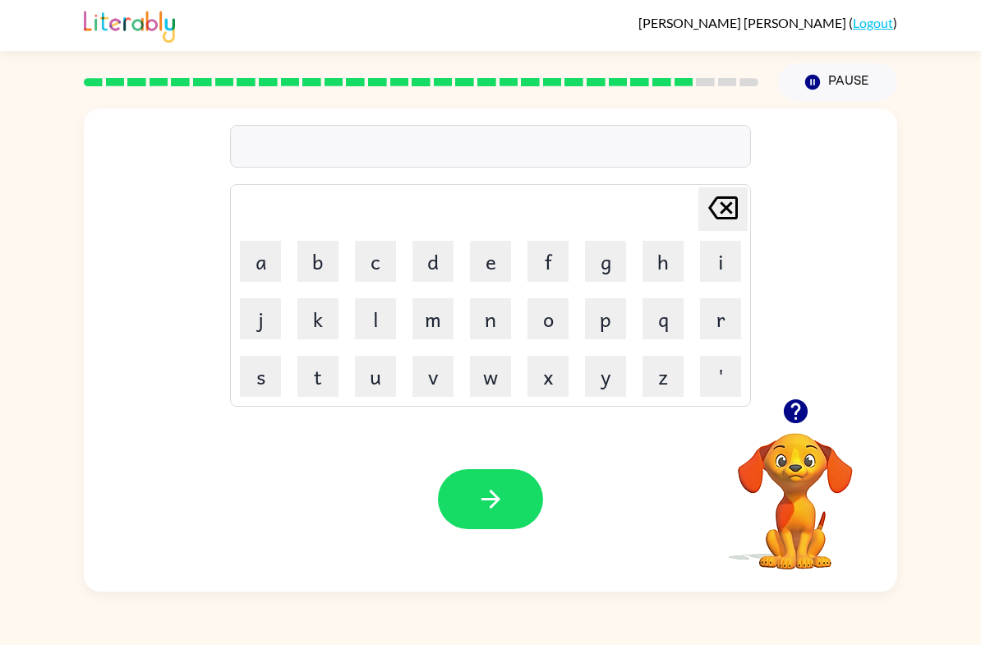
click at [794, 398] on icon "button" at bounding box center [795, 411] width 29 height 29
click at [477, 385] on button "w" at bounding box center [490, 376] width 41 height 41
click at [650, 275] on button "h" at bounding box center [662, 261] width 41 height 41
click at [725, 261] on button "i" at bounding box center [720, 261] width 41 height 41
click at [605, 325] on button "p" at bounding box center [605, 318] width 41 height 41
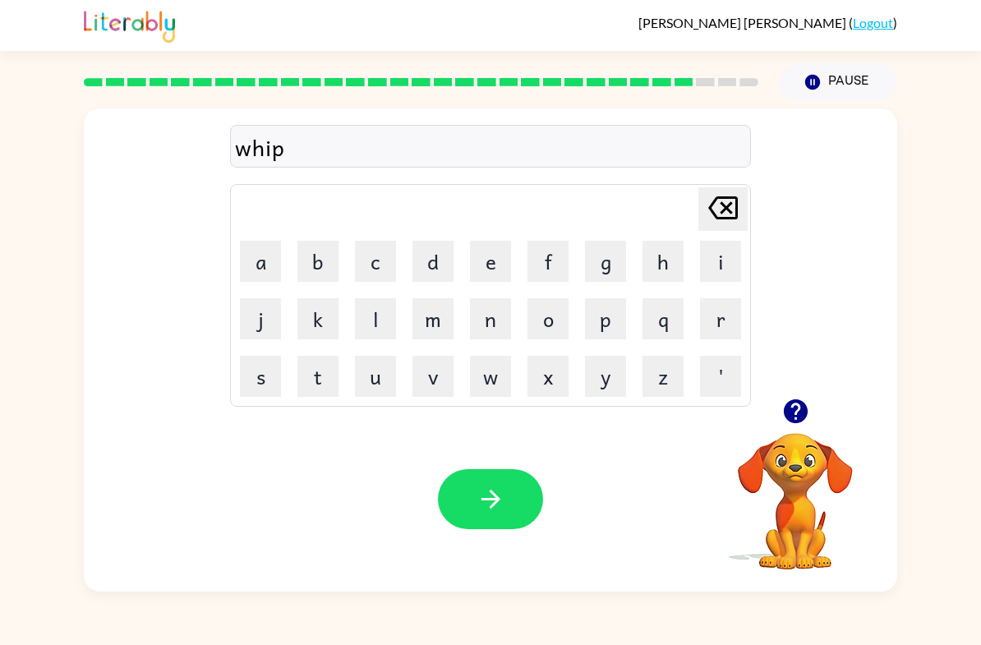
click at [305, 386] on button "t" at bounding box center [317, 376] width 41 height 41
click at [497, 501] on icon "button" at bounding box center [490, 499] width 19 height 19
click at [254, 252] on button "a" at bounding box center [260, 261] width 41 height 41
click at [257, 369] on button "s" at bounding box center [260, 376] width 41 height 41
click at [307, 363] on button "t" at bounding box center [317, 376] width 41 height 41
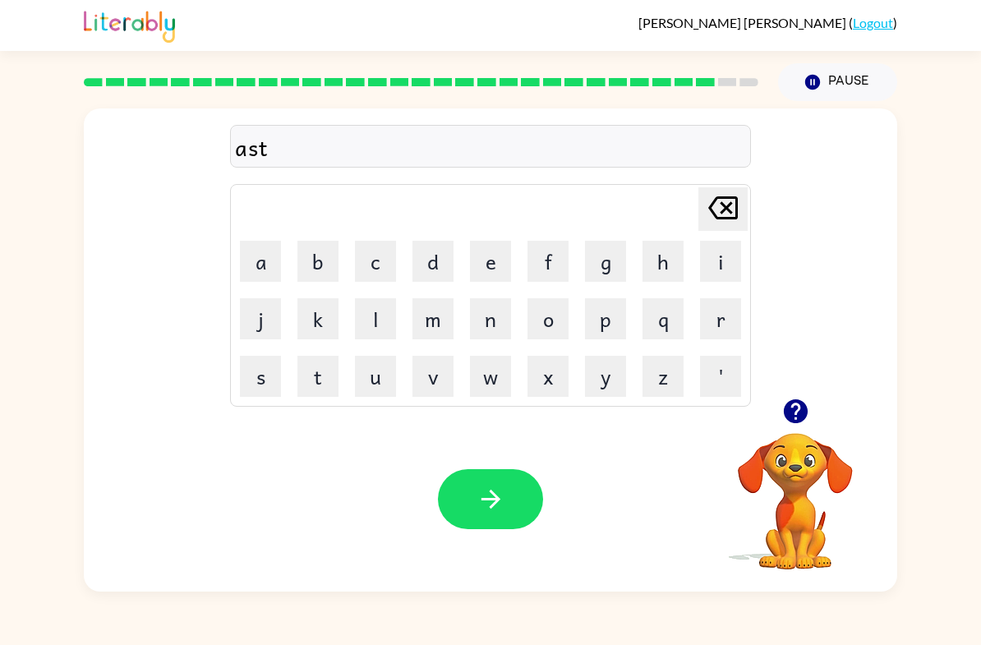
click at [493, 265] on button "e" at bounding box center [490, 261] width 41 height 41
click at [725, 313] on button "r" at bounding box center [720, 318] width 41 height 41
click at [546, 329] on button "o" at bounding box center [547, 318] width 41 height 41
click at [722, 265] on button "i" at bounding box center [720, 261] width 41 height 41
click at [426, 263] on button "d" at bounding box center [432, 261] width 41 height 41
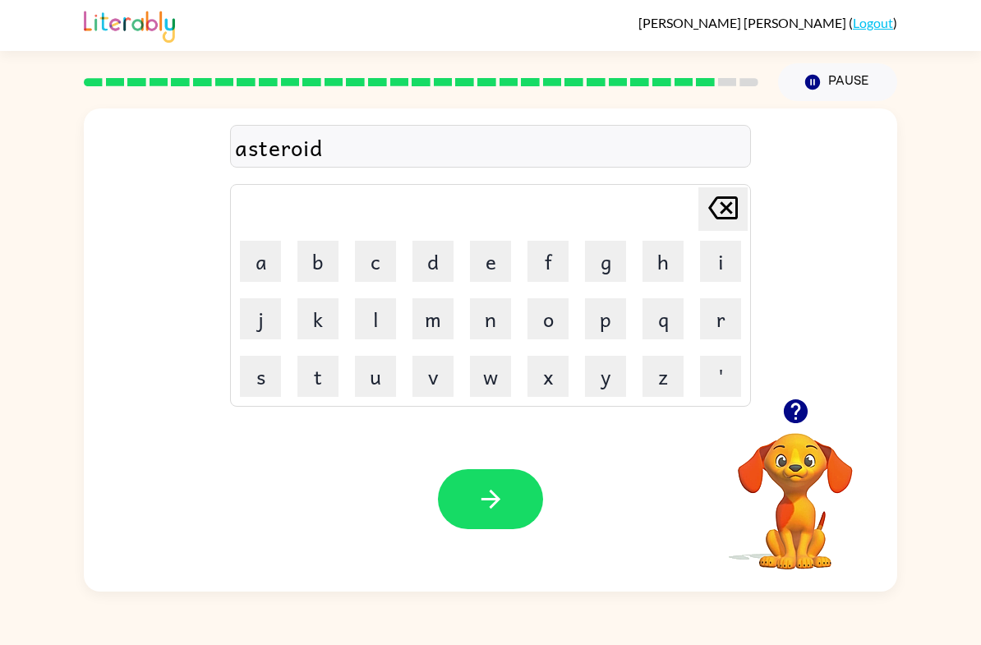
click at [512, 492] on button "button" at bounding box center [490, 499] width 105 height 60
click at [440, 333] on button "m" at bounding box center [432, 318] width 41 height 41
click at [260, 273] on button "a" at bounding box center [260, 261] width 41 height 41
click at [249, 364] on button "s" at bounding box center [260, 376] width 41 height 41
click at [315, 359] on button "t" at bounding box center [317, 376] width 41 height 41
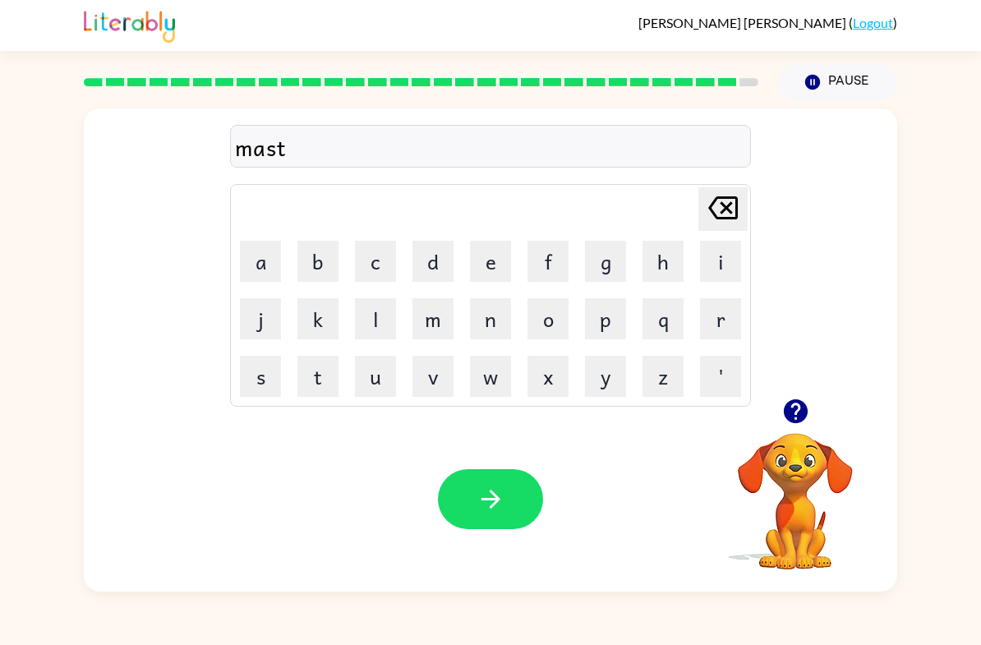
click at [493, 265] on button "e" at bounding box center [490, 261] width 41 height 41
click at [720, 309] on button "r" at bounding box center [720, 318] width 41 height 41
click at [601, 325] on button "p" at bounding box center [605, 318] width 41 height 41
click at [738, 264] on button "i" at bounding box center [720, 261] width 41 height 41
click at [491, 260] on button "e" at bounding box center [490, 261] width 41 height 41
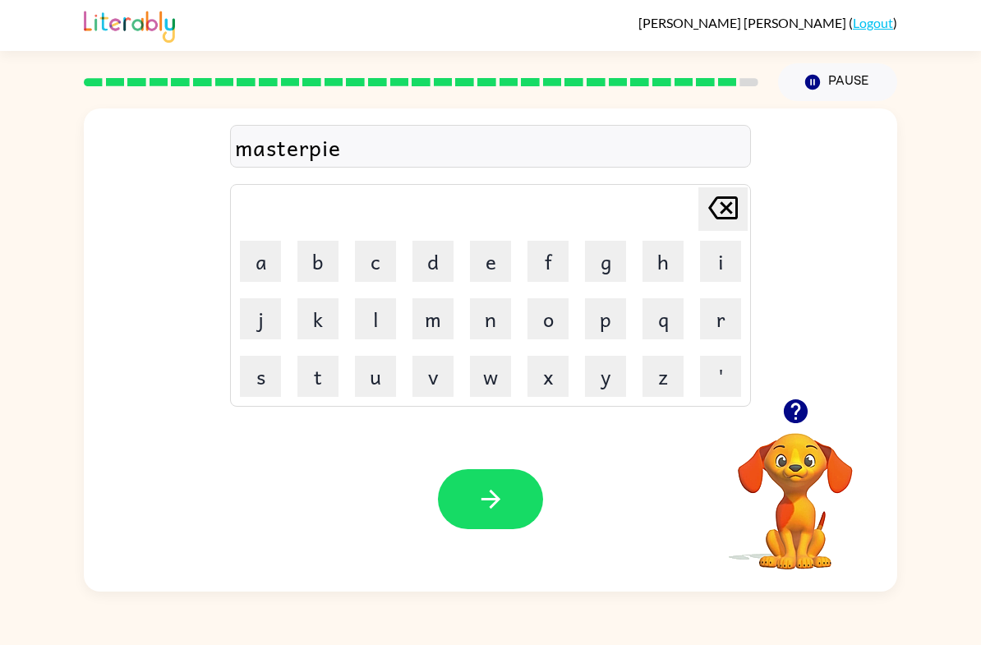
click at [370, 265] on button "c" at bounding box center [375, 261] width 41 height 41
click at [479, 254] on button "e" at bounding box center [490, 261] width 41 height 41
click at [505, 501] on button "button" at bounding box center [490, 499] width 105 height 60
